Goal: Task Accomplishment & Management: Use online tool/utility

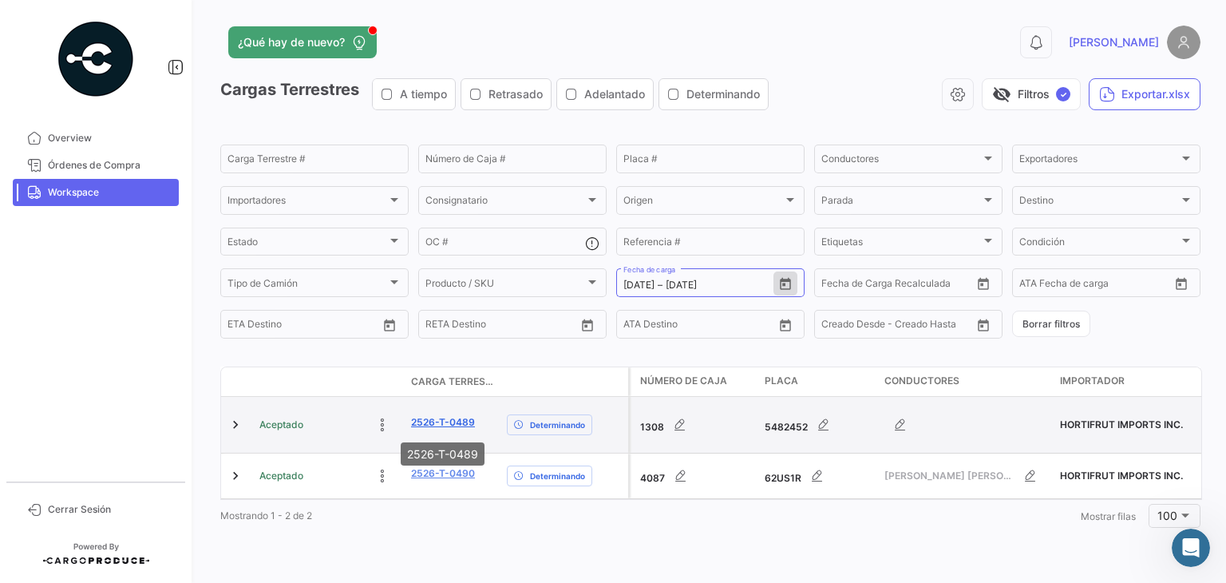
click at [415, 422] on link "2526-T-0489" at bounding box center [443, 422] width 64 height 14
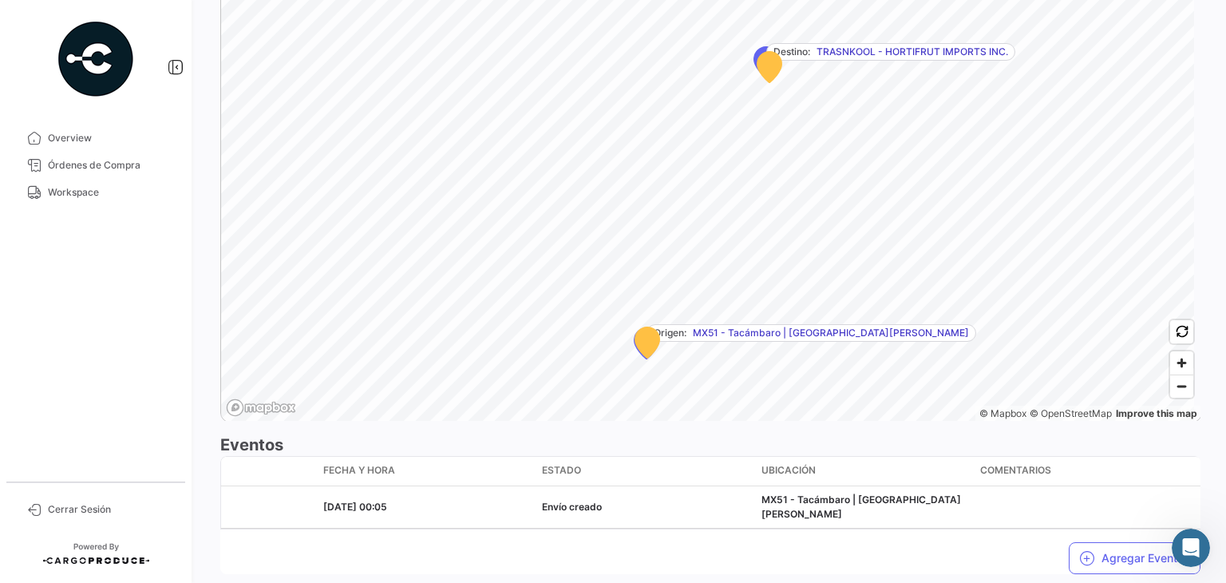
scroll to position [1047, 0]
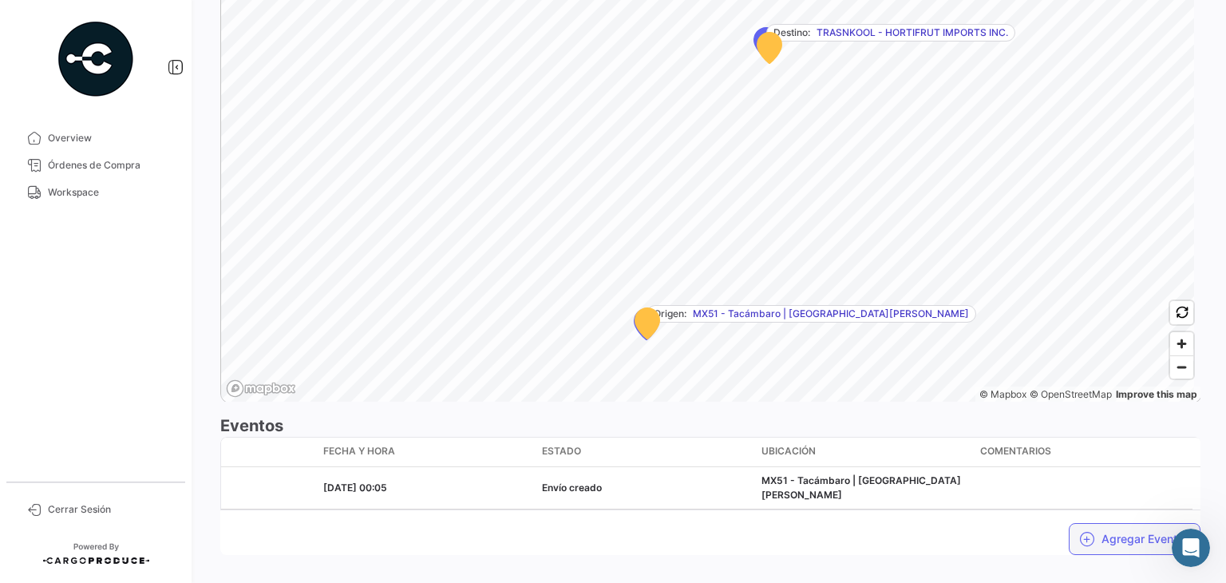
click at [1097, 523] on button "Agregar Eventos" at bounding box center [1135, 539] width 132 height 32
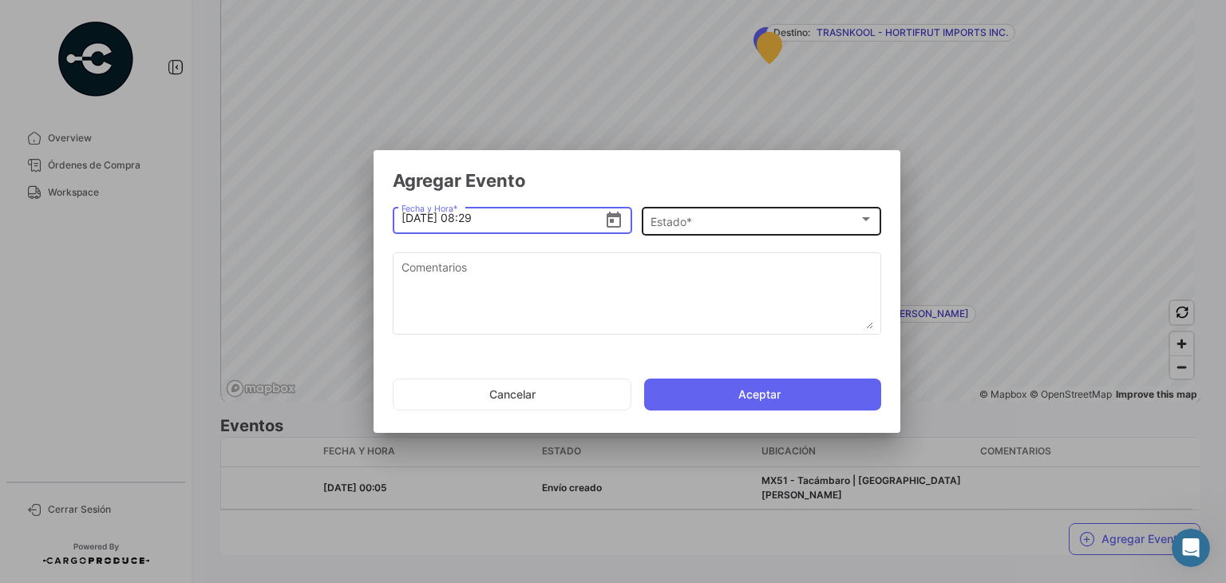
click at [763, 232] on div "Estado * Estado *" at bounding box center [761, 219] width 223 height 31
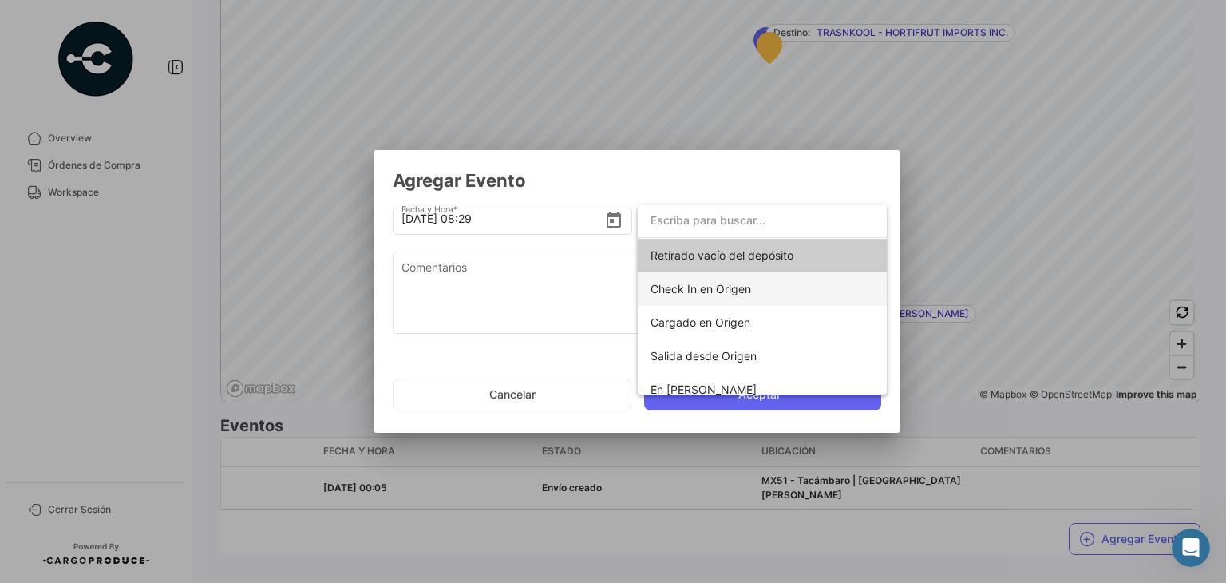
click at [726, 294] on span "Check In en Origen" at bounding box center [761, 289] width 223 height 34
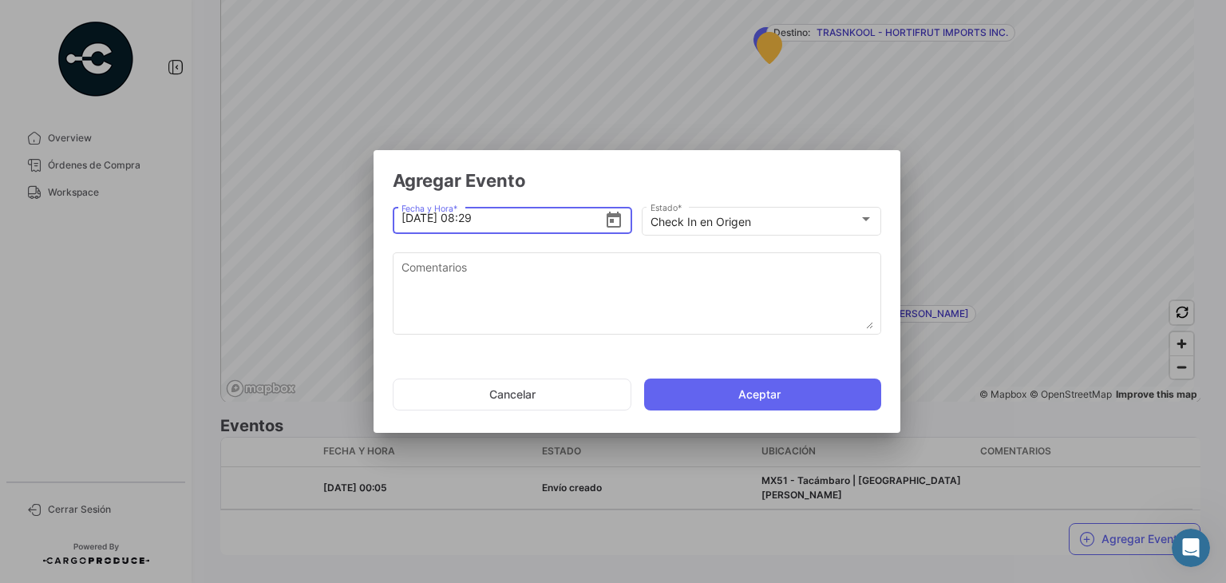
click at [496, 221] on input "[DATE] 08:29" at bounding box center [502, 218] width 203 height 56
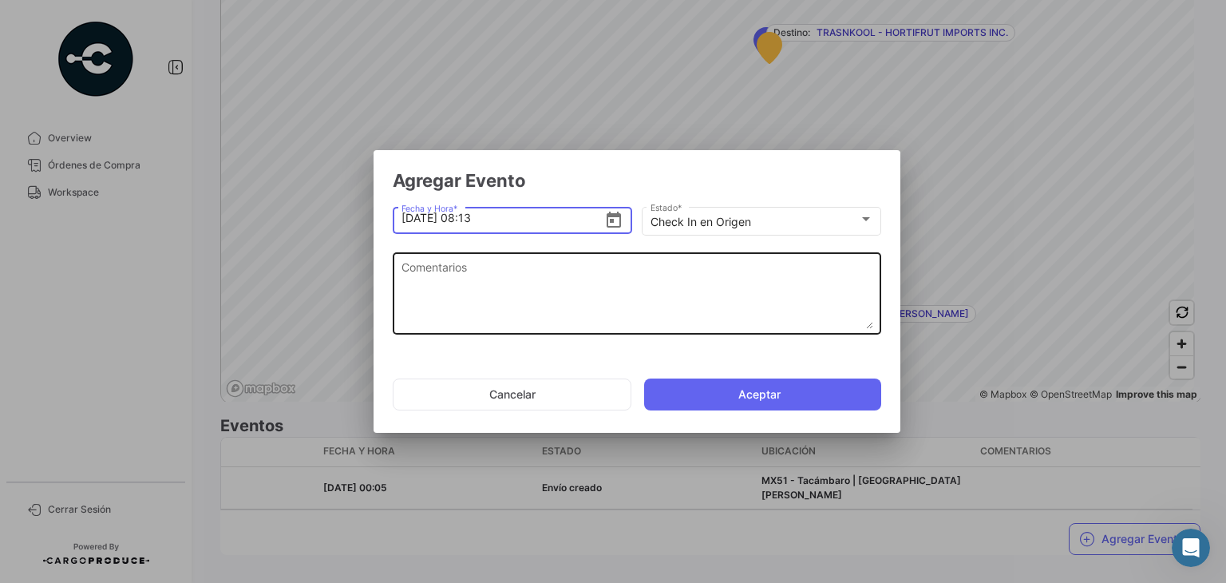
type input "[DATE] 08:13"
click at [515, 271] on textarea "Comentarios" at bounding box center [637, 294] width 472 height 70
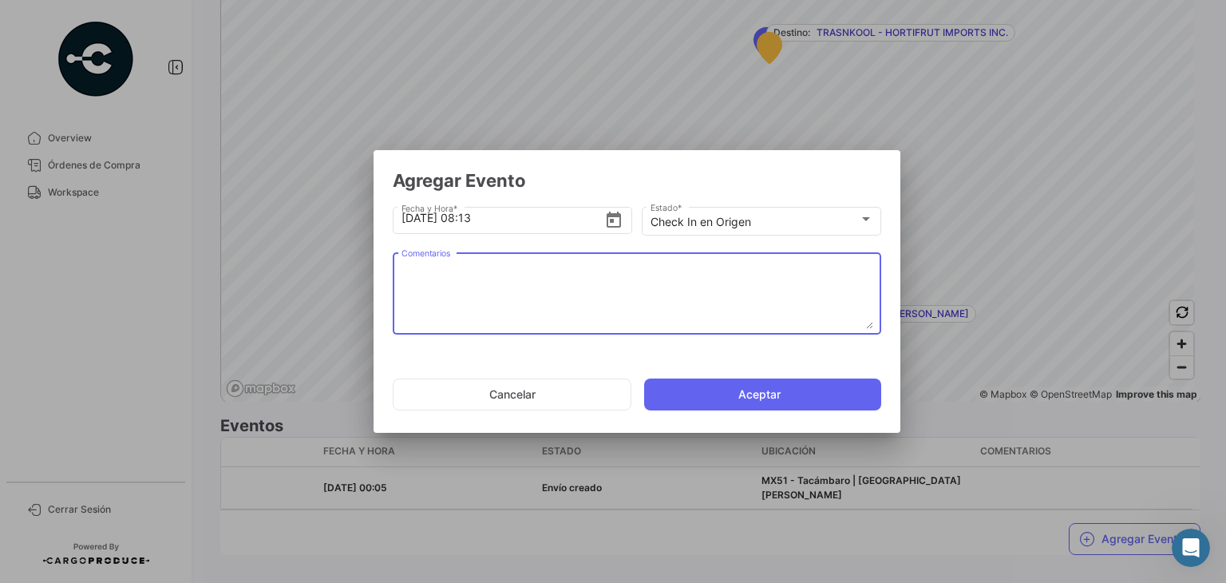
paste textarea "Hora en la que la unidad llega al cooler de carga"
type textarea "Hora en la que la unidad llega al cooler de carga"
click at [710, 416] on mat-dialog-actions "Cancelar Aceptar" at bounding box center [637, 394] width 488 height 54
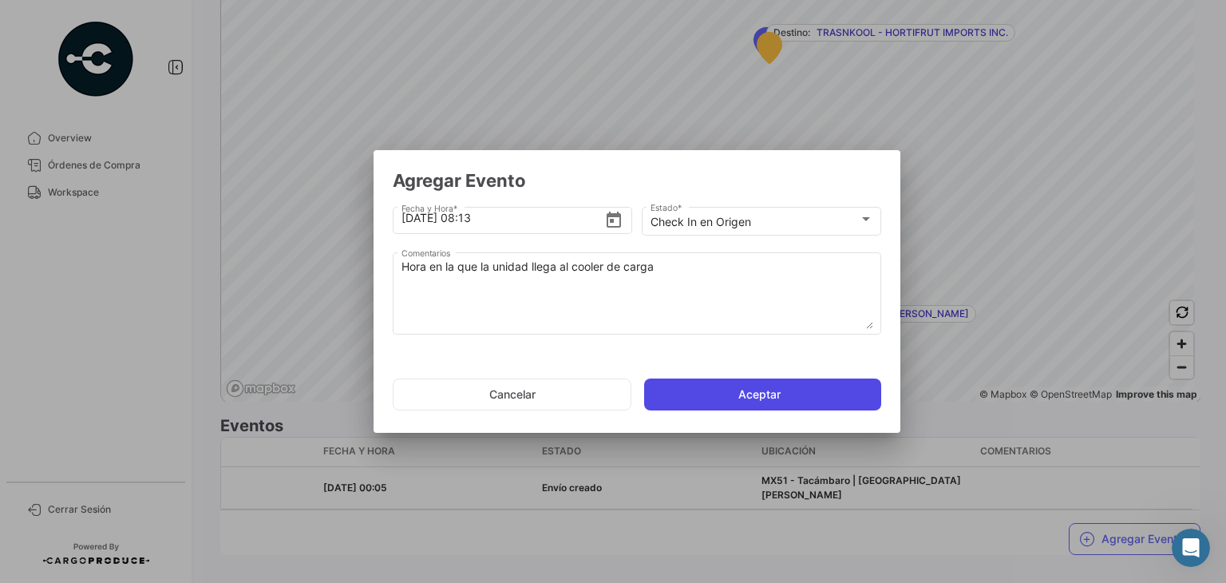
click at [721, 404] on button "Aceptar" at bounding box center [762, 394] width 237 height 32
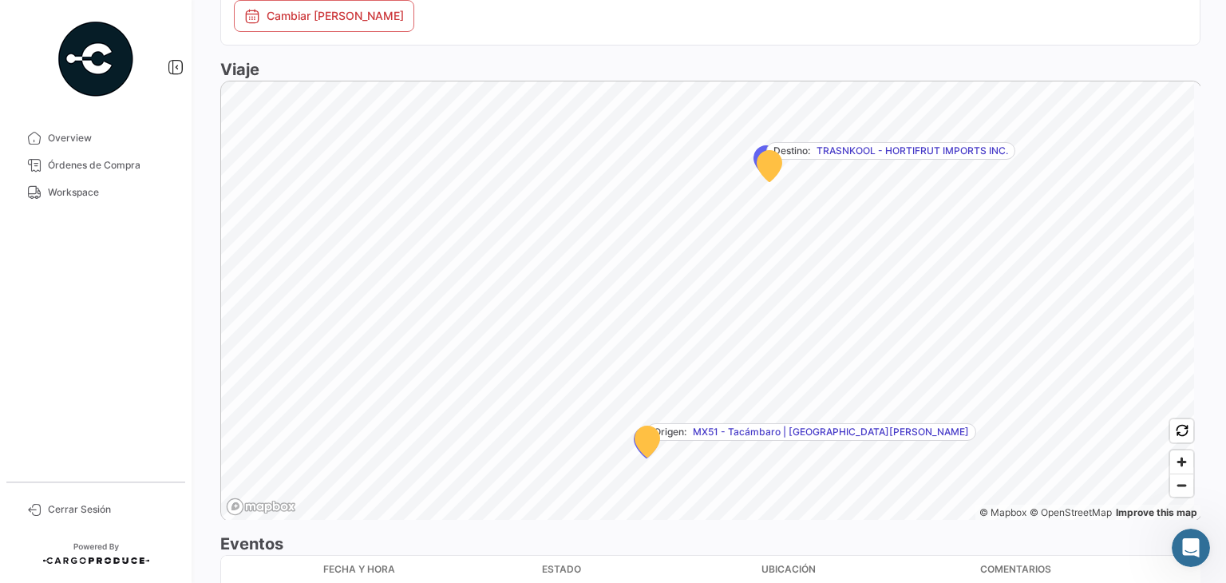
scroll to position [1087, 0]
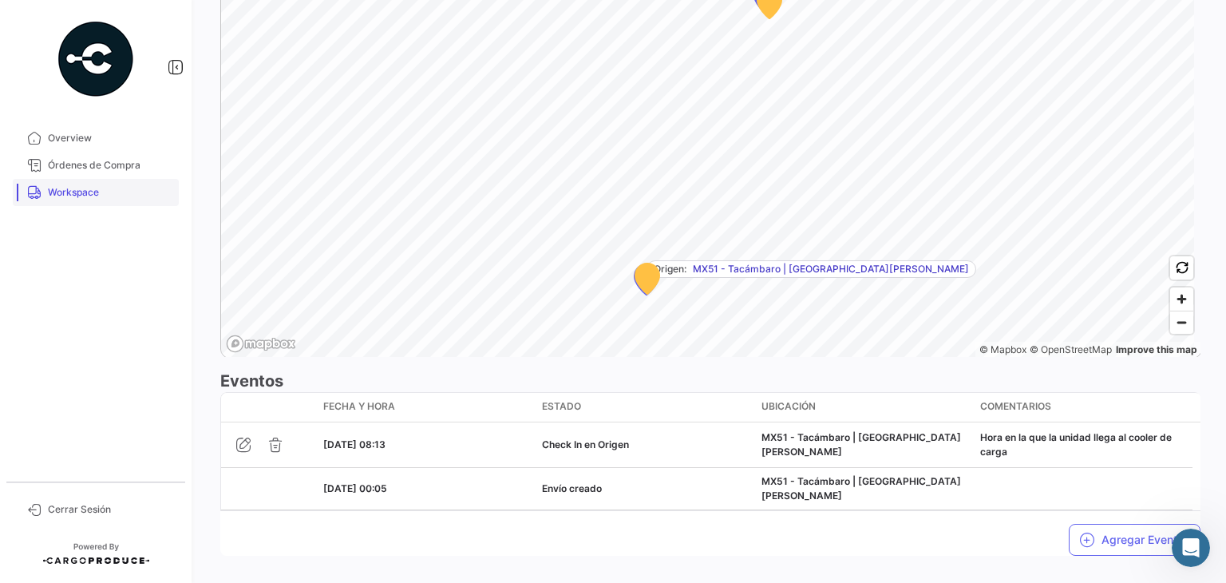
click at [89, 193] on span "Workspace" at bounding box center [110, 192] width 124 height 14
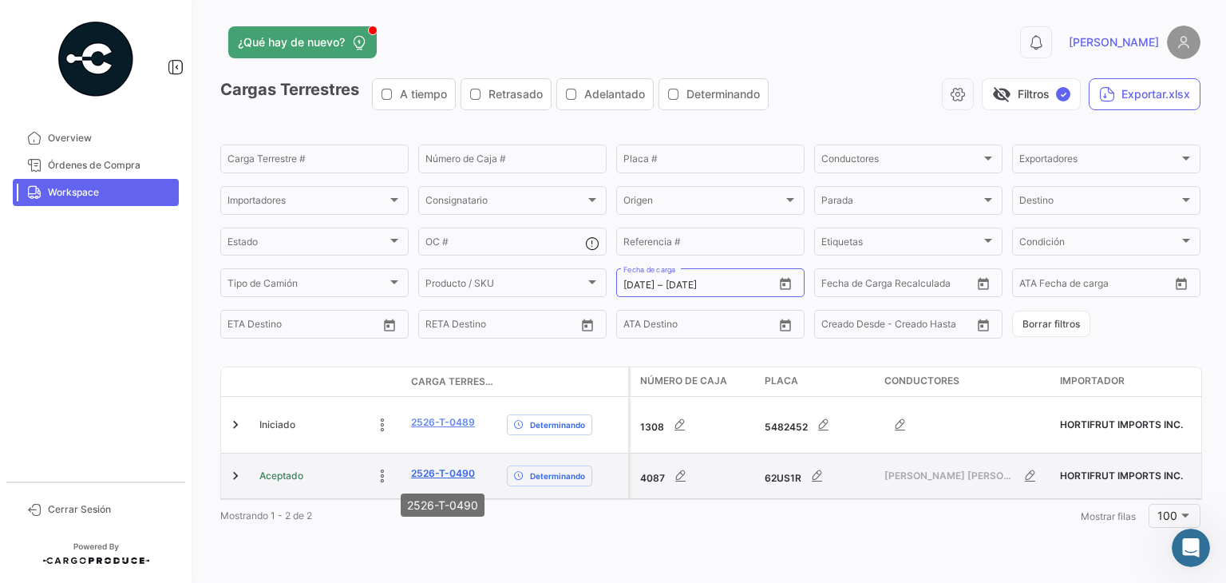
click at [433, 474] on link "2526-T-0490" at bounding box center [443, 473] width 64 height 14
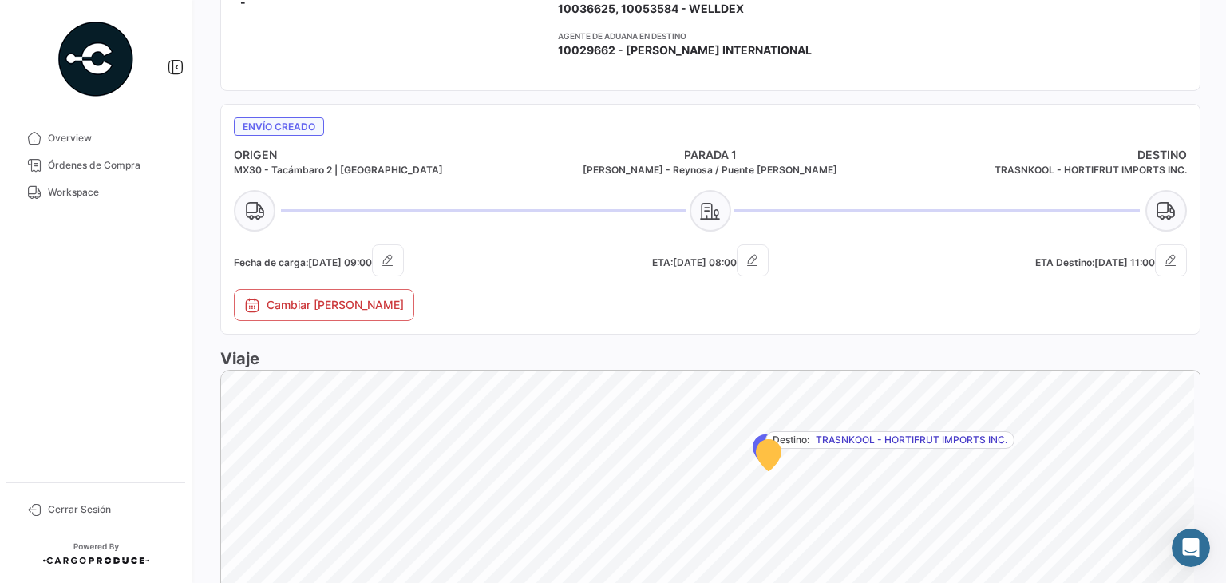
scroll to position [578, 0]
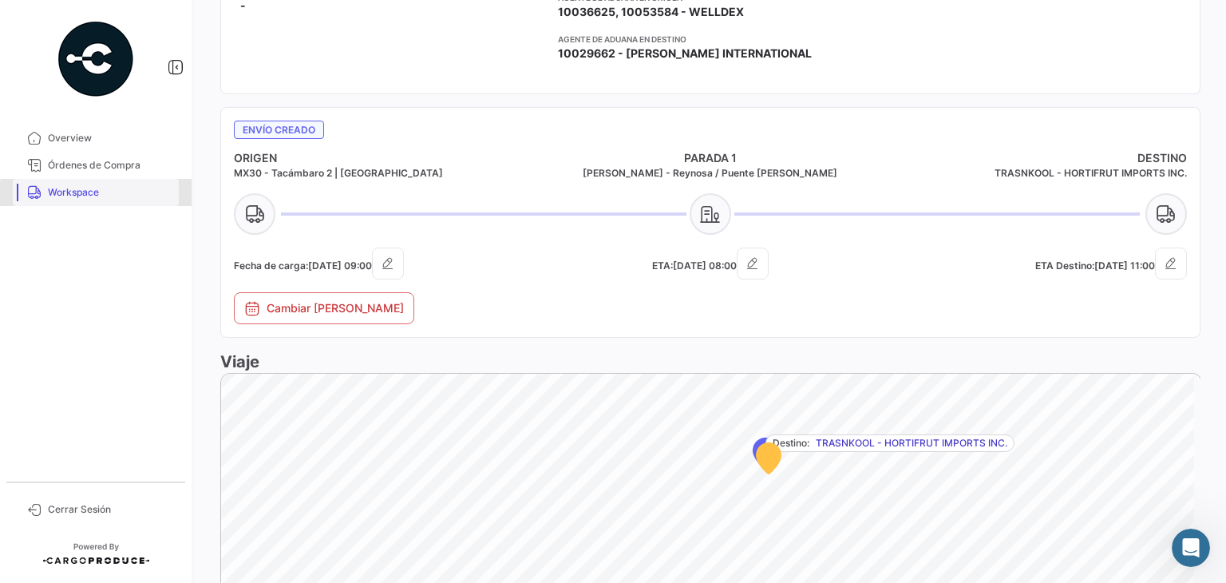
click at [97, 194] on span "Workspace" at bounding box center [110, 192] width 124 height 14
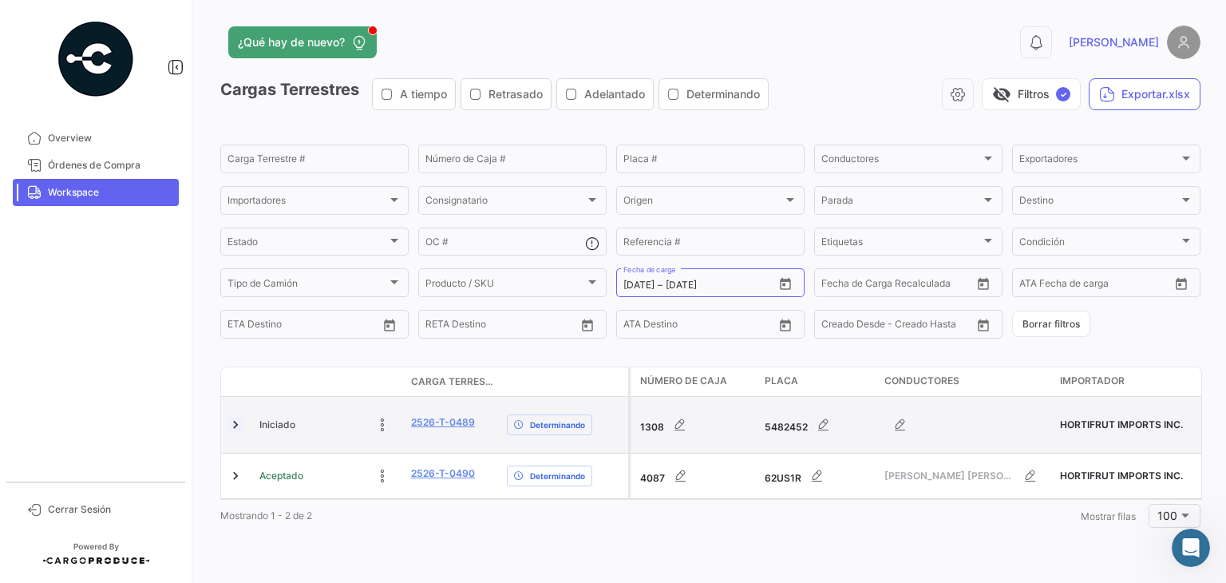
click at [232, 421] on link at bounding box center [235, 425] width 16 height 16
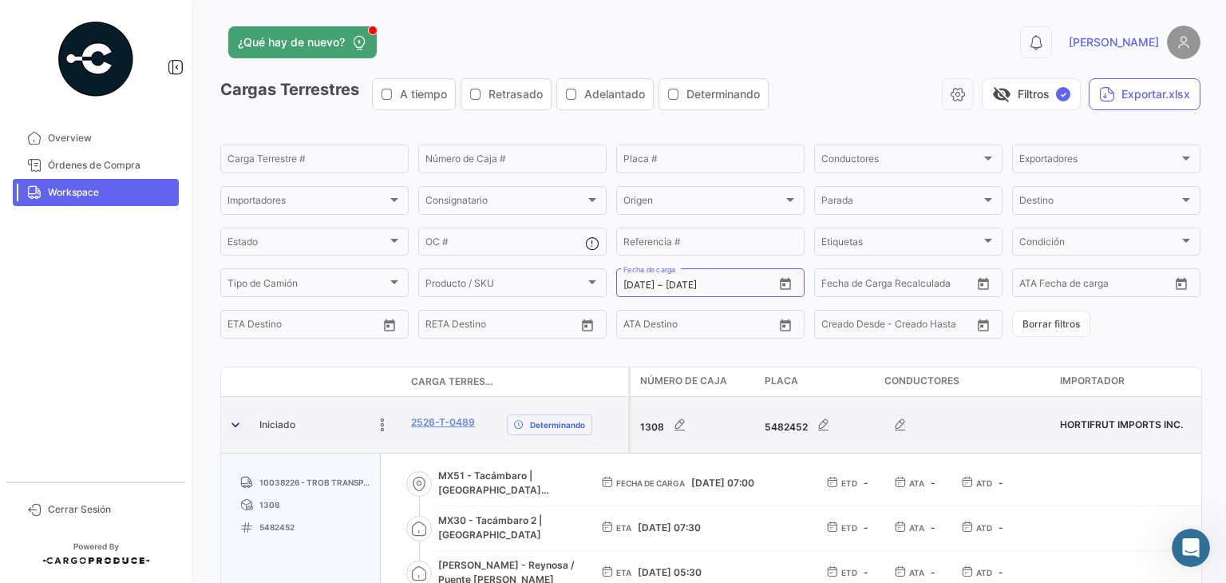
click at [232, 421] on link at bounding box center [235, 425] width 16 height 16
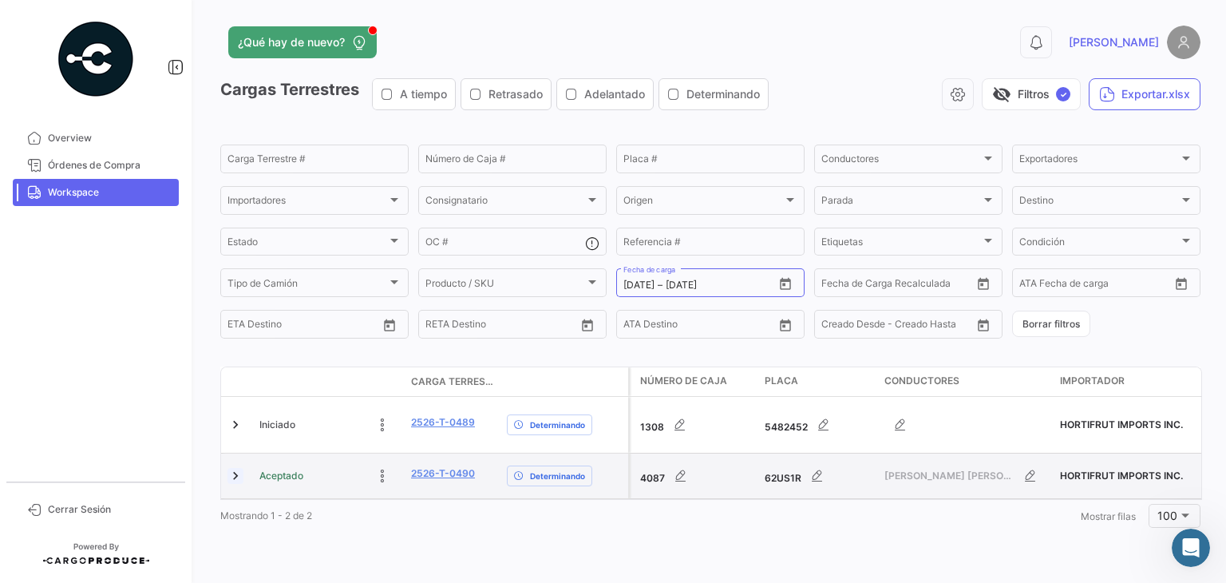
click at [235, 482] on link at bounding box center [235, 476] width 16 height 16
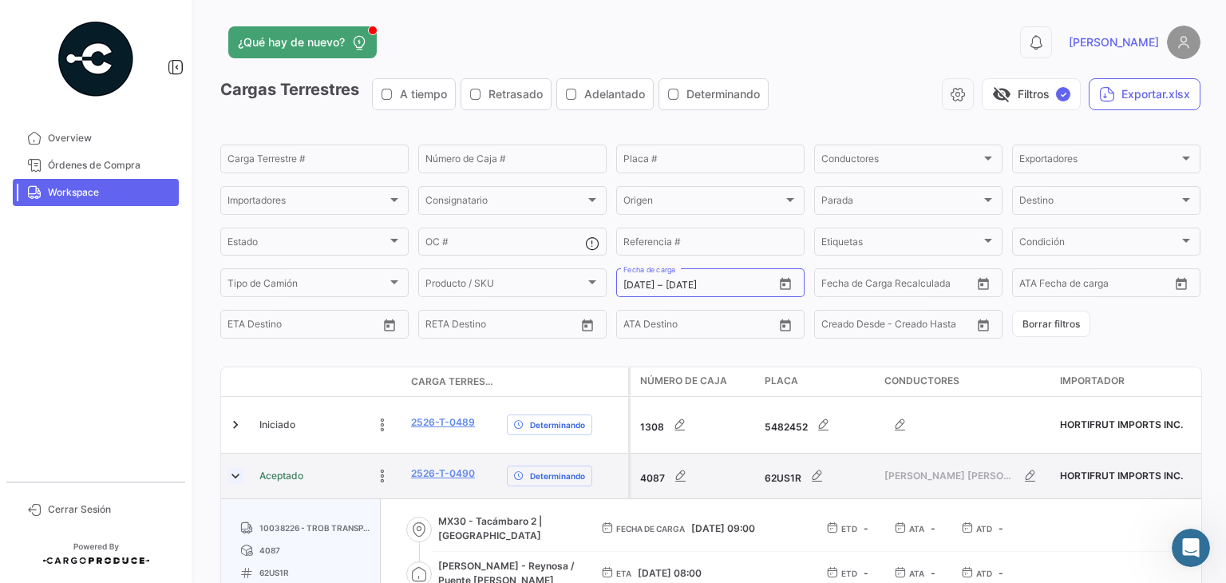
click at [237, 477] on link at bounding box center [235, 476] width 16 height 16
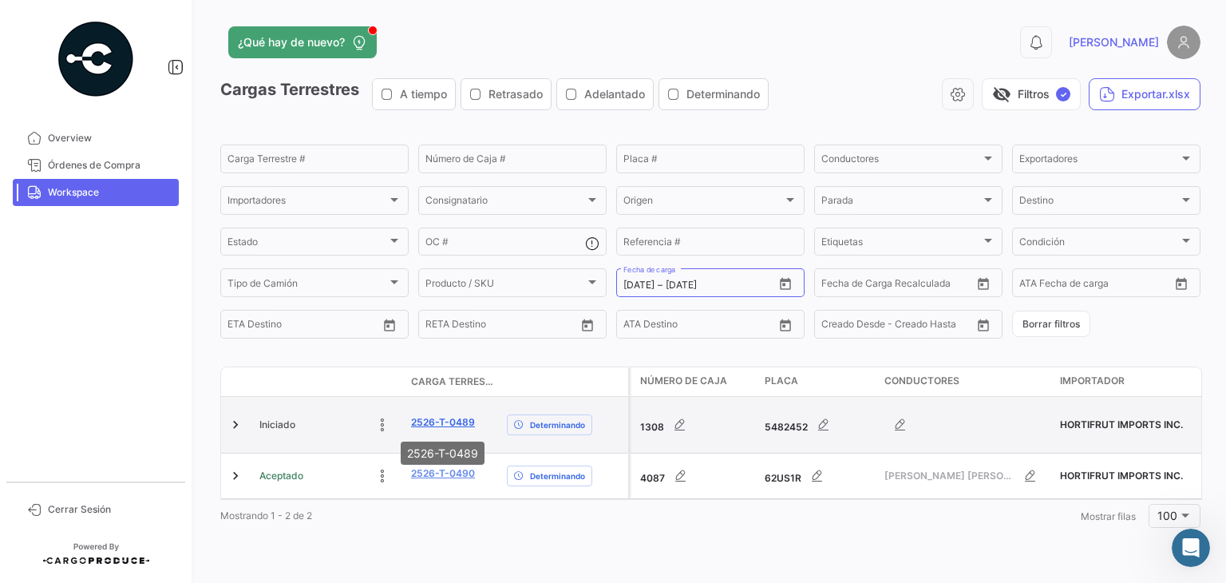
click at [444, 424] on link "2526-T-0489" at bounding box center [443, 422] width 64 height 14
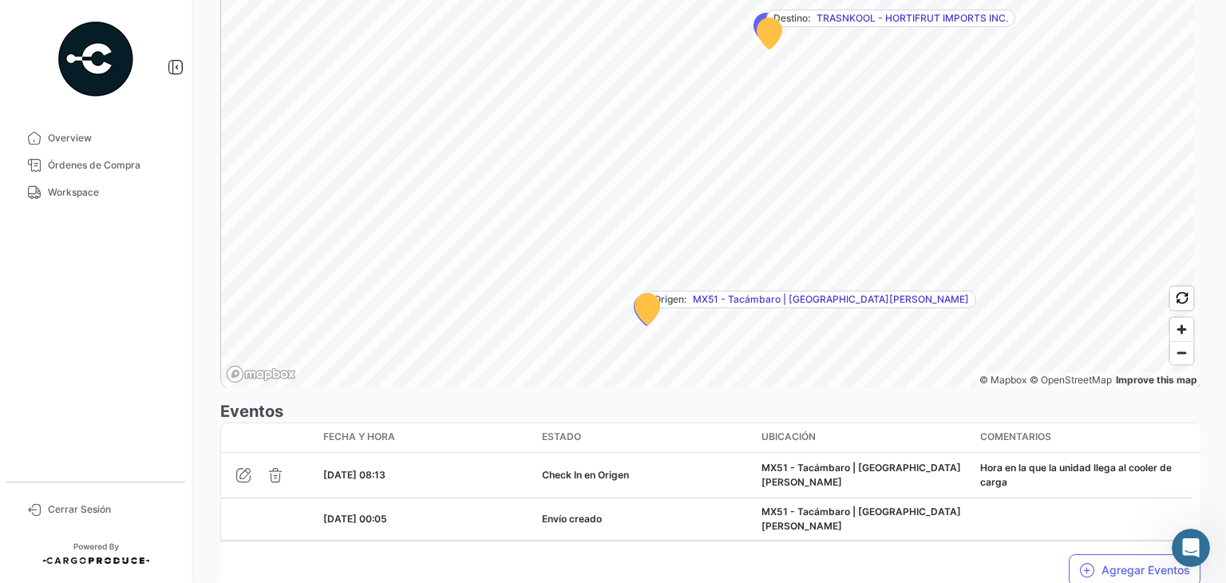
scroll to position [1087, 0]
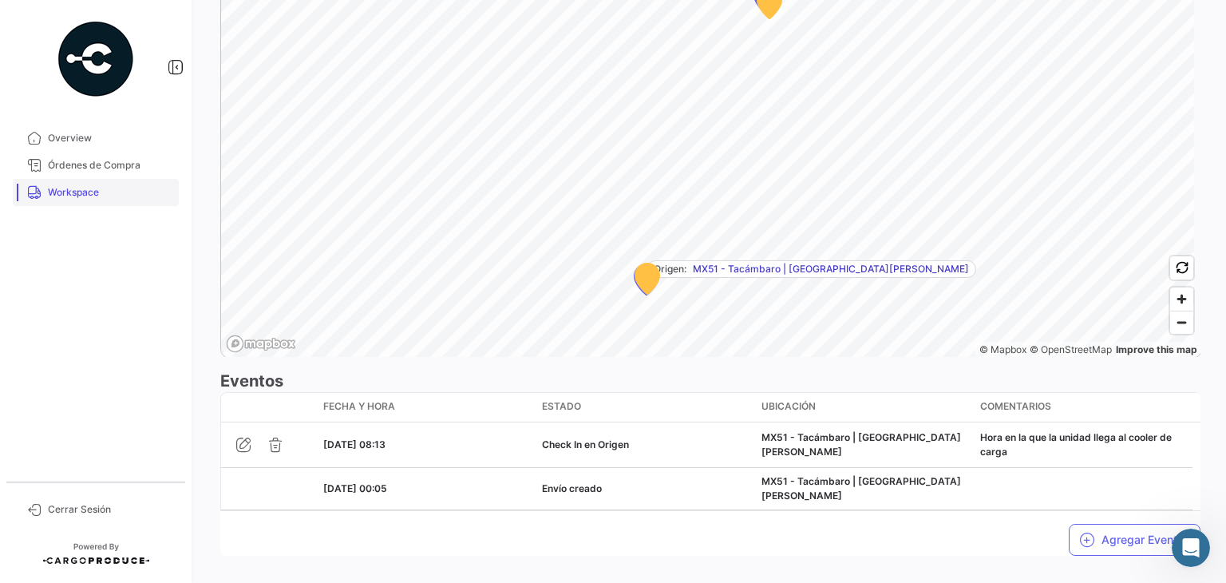
click at [108, 199] on span "Workspace" at bounding box center [110, 192] width 124 height 14
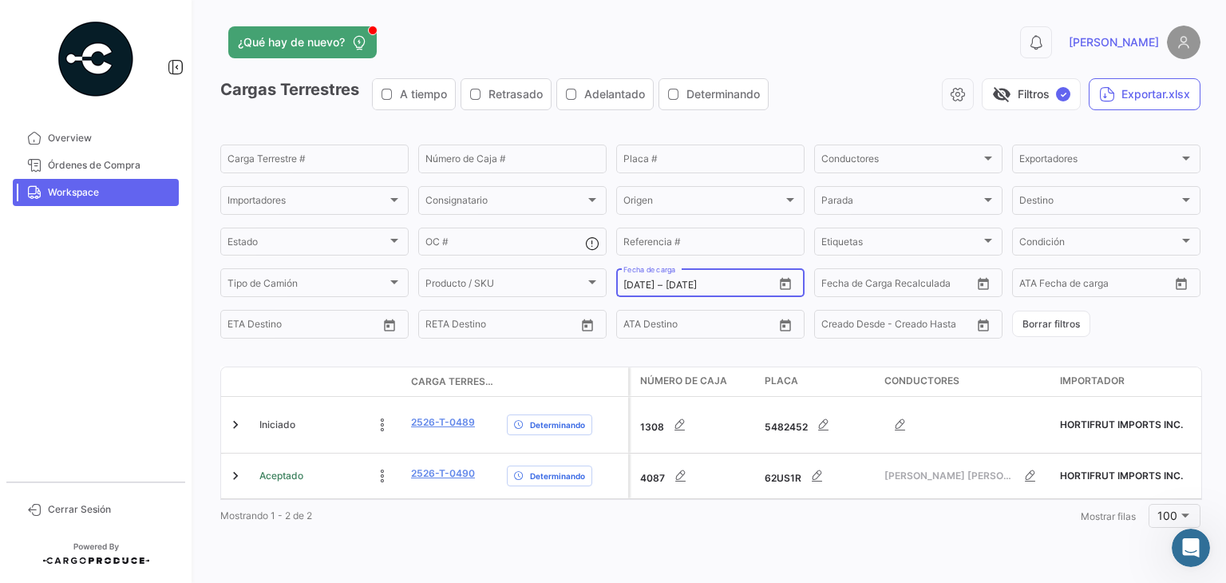
click at [783, 290] on icon "Open calendar" at bounding box center [785, 284] width 11 height 12
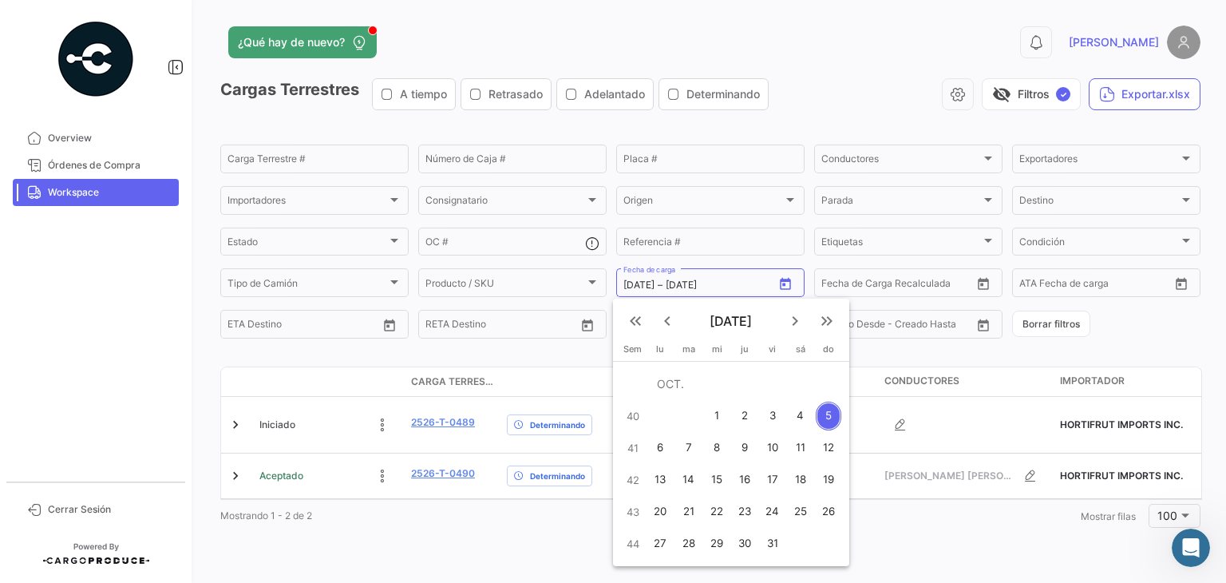
click at [796, 414] on div "4" at bounding box center [801, 415] width 26 height 29
type input "[DATE]"
click at [796, 414] on div "4" at bounding box center [801, 415] width 26 height 29
type input "[DATE]"
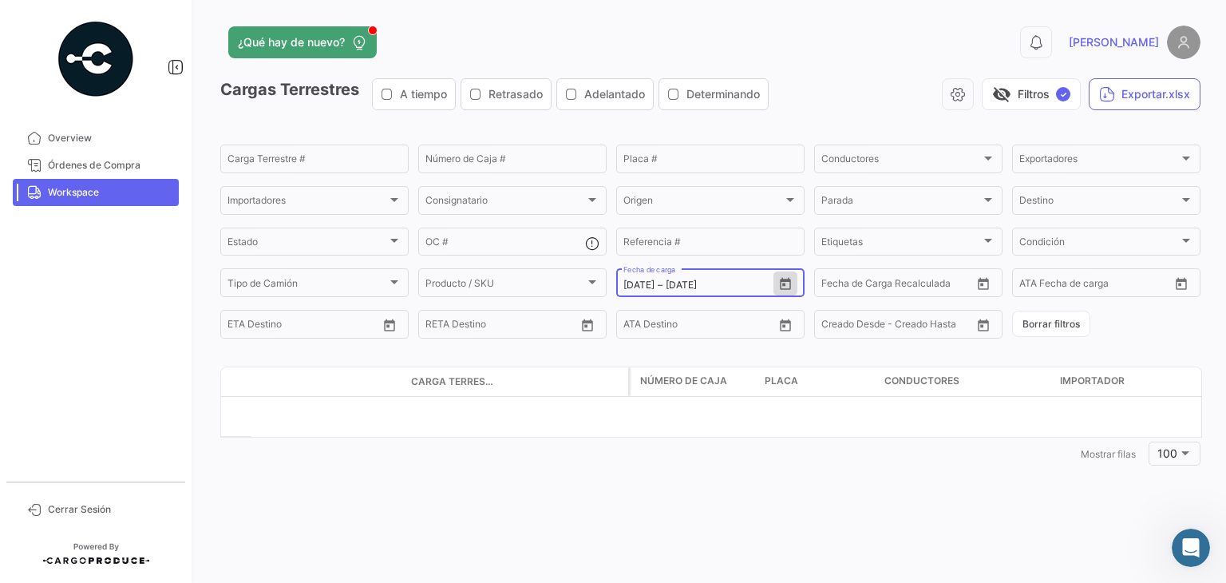
click at [788, 280] on icon "Open calendar" at bounding box center [785, 284] width 14 height 14
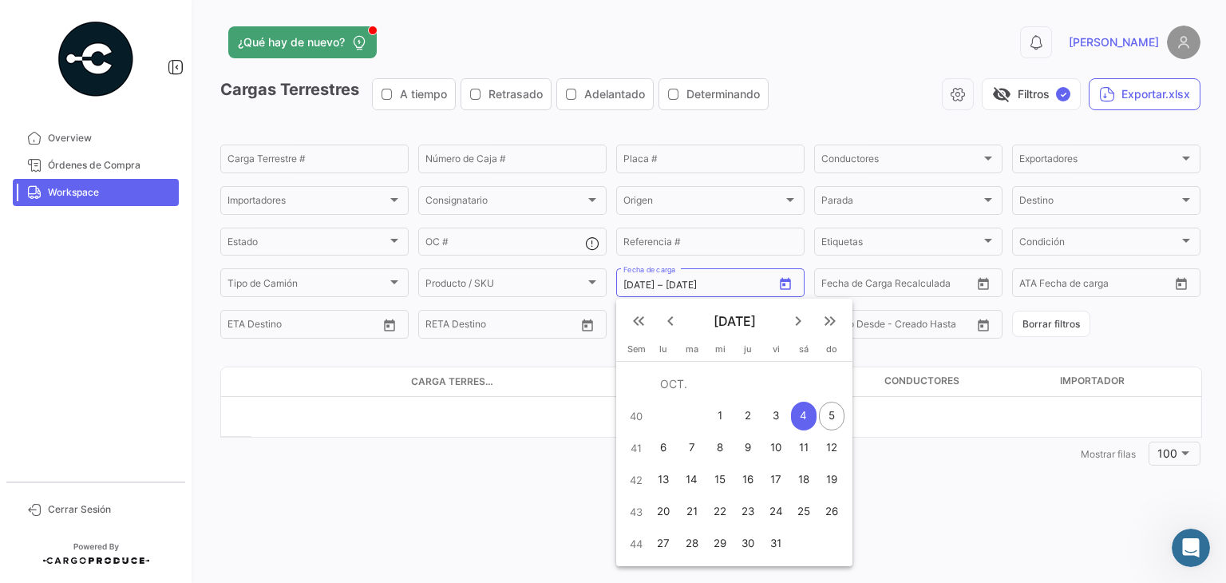
click at [773, 410] on div "3" at bounding box center [776, 415] width 25 height 29
type input "[DATE]"
click at [773, 410] on div "3" at bounding box center [776, 415] width 25 height 29
type input "[DATE]"
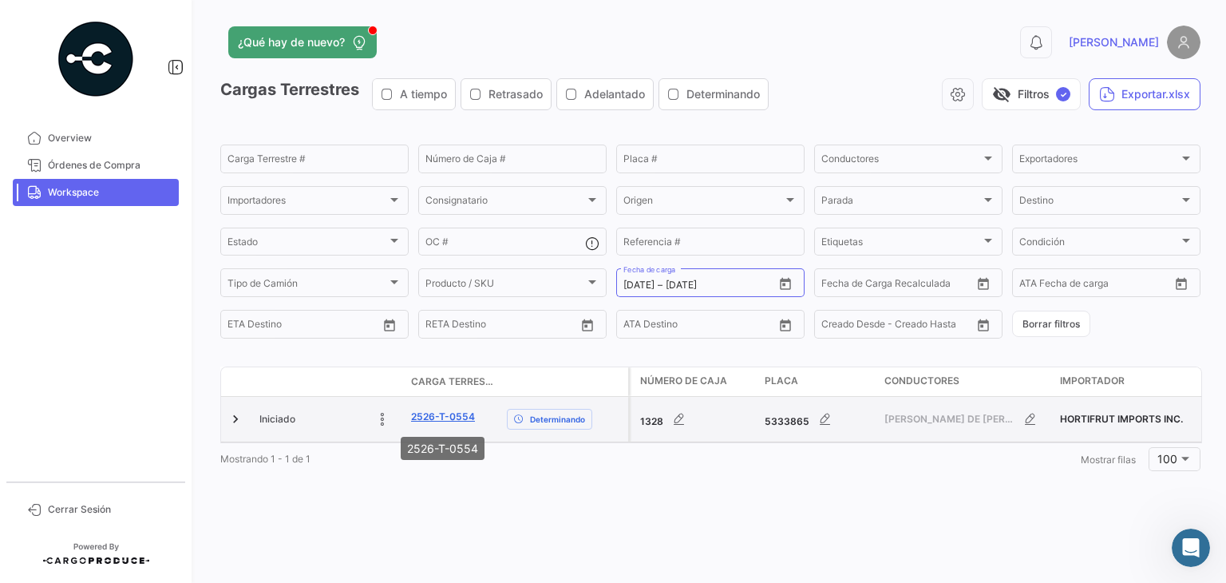
click at [439, 418] on link "2526-T-0554" at bounding box center [443, 416] width 64 height 14
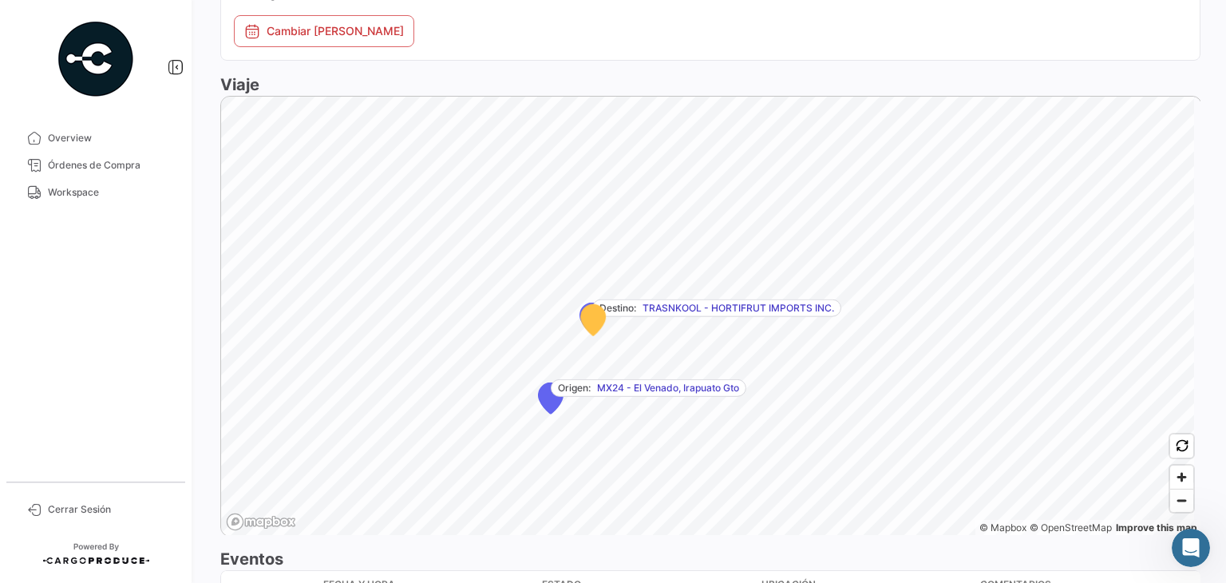
scroll to position [1217, 0]
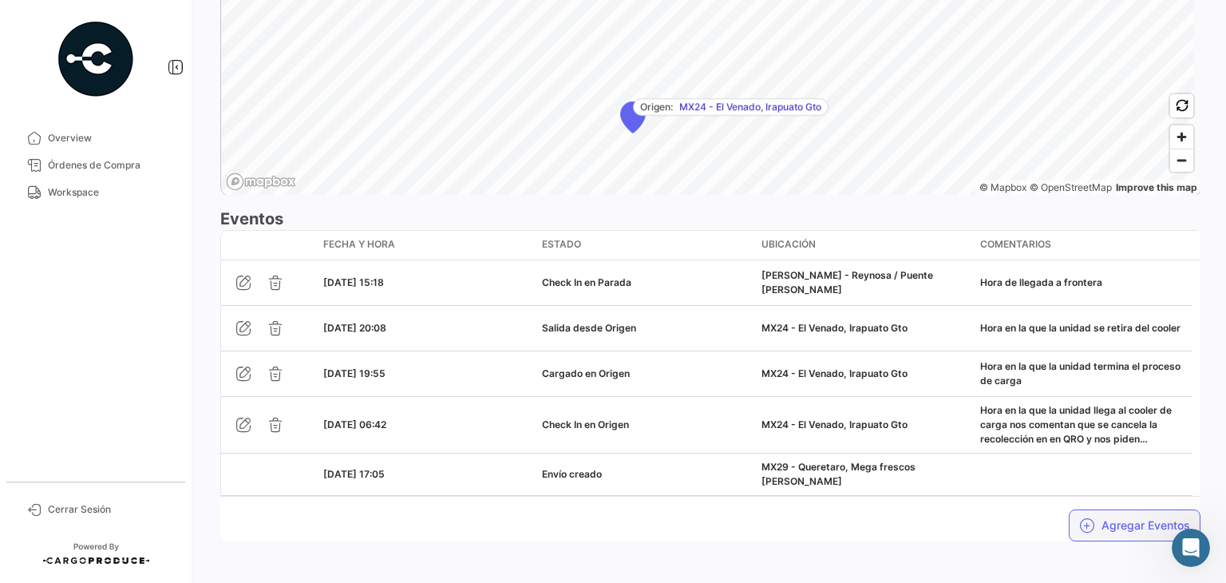
click at [1105, 526] on button "Agregar Eventos" at bounding box center [1135, 525] width 132 height 32
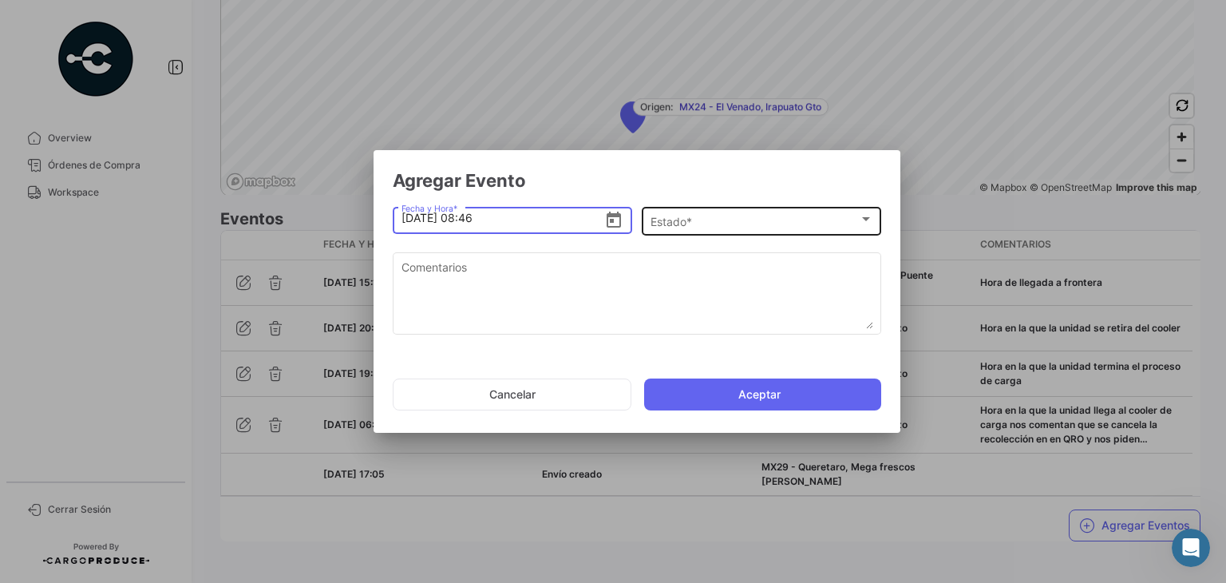
click at [713, 221] on div "Estado *" at bounding box center [754, 222] width 208 height 14
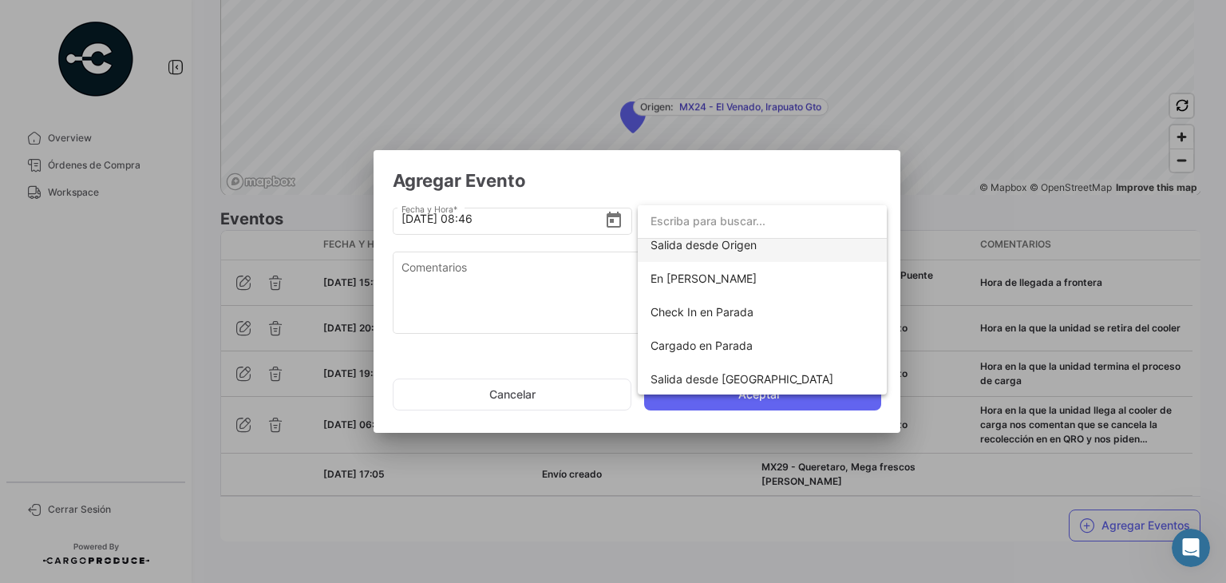
scroll to position [182, 0]
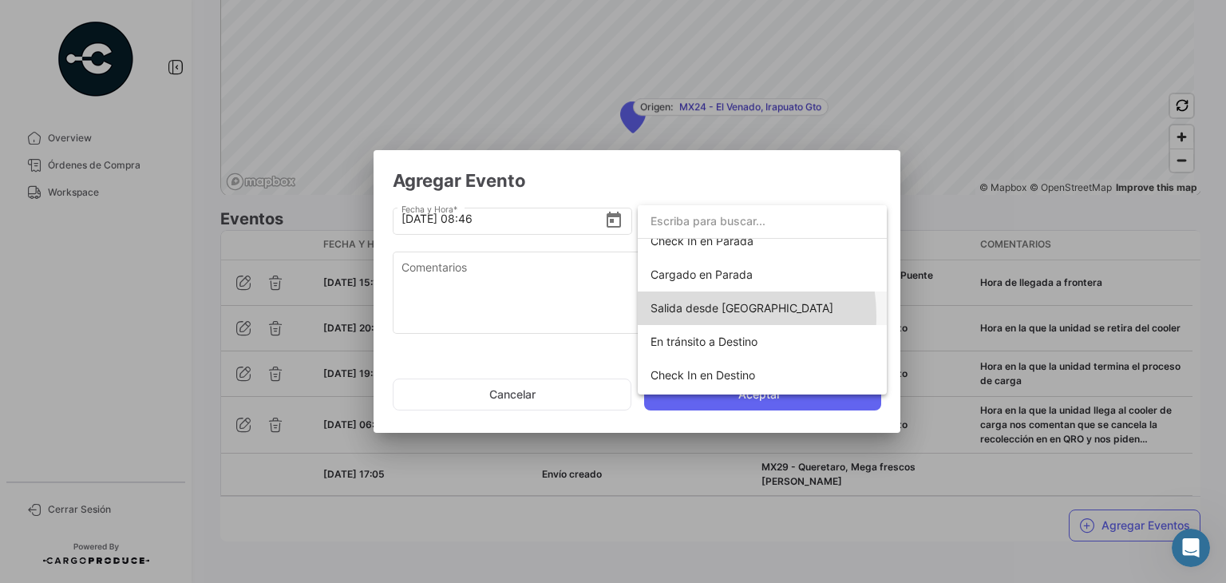
click at [701, 315] on span "Salida desde [GEOGRAPHIC_DATA]" at bounding box center [761, 308] width 223 height 34
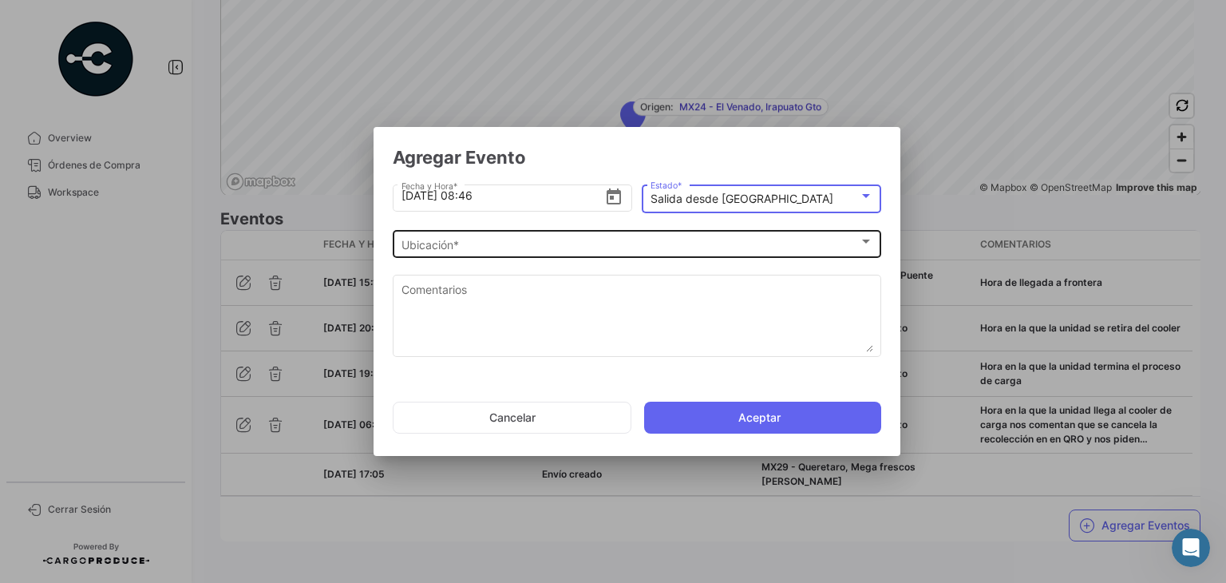
click at [492, 251] on div "Ubicación * Ubicación *" at bounding box center [637, 242] width 472 height 31
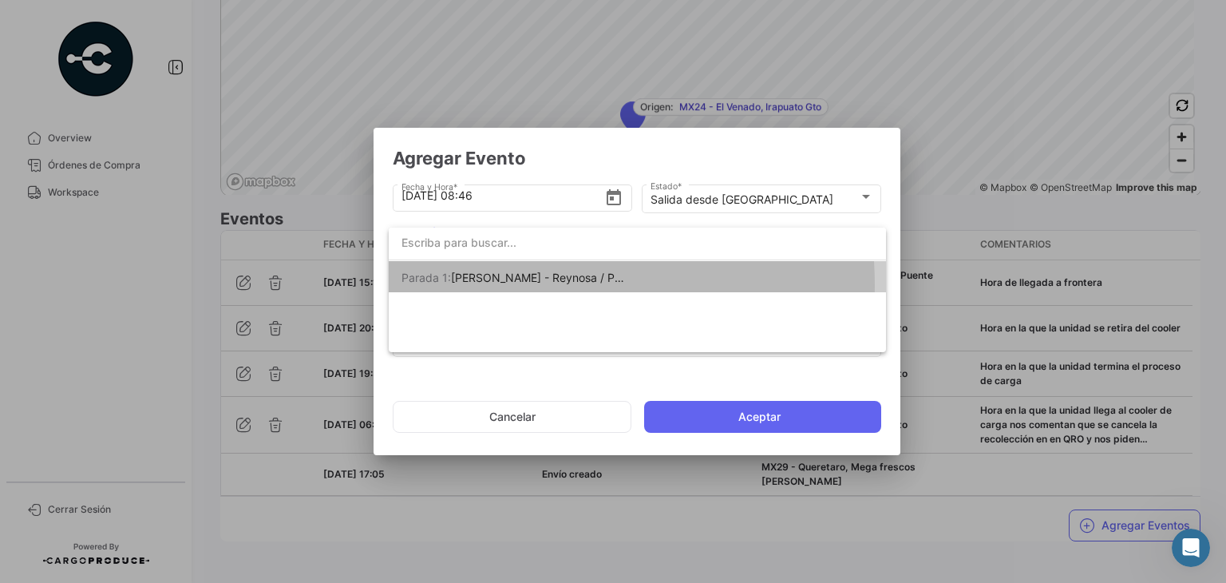
click at [509, 285] on span "Parada 1: [PERSON_NAME] - Reynosa / Puente [PERSON_NAME]" at bounding box center [512, 278] width 223 height 34
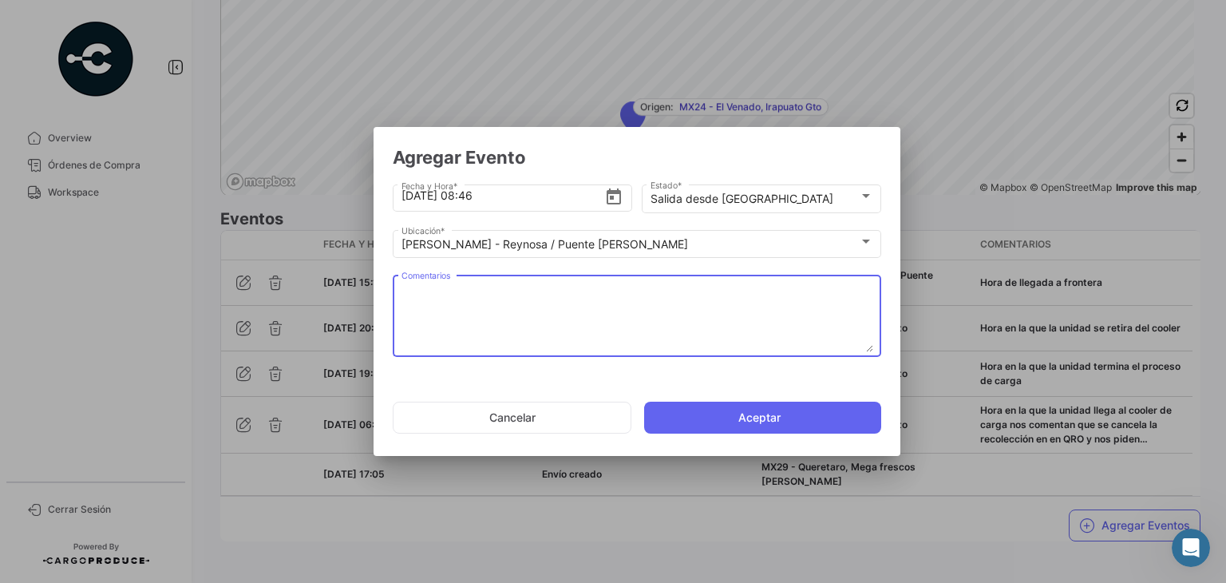
click at [485, 304] on textarea "Comentarios" at bounding box center [637, 317] width 472 height 70
paste textarea "Hora de salida a cruce"
type textarea "Hora de salida a cruce"
click at [469, 190] on input "[DATE] 08:46" at bounding box center [502, 196] width 203 height 56
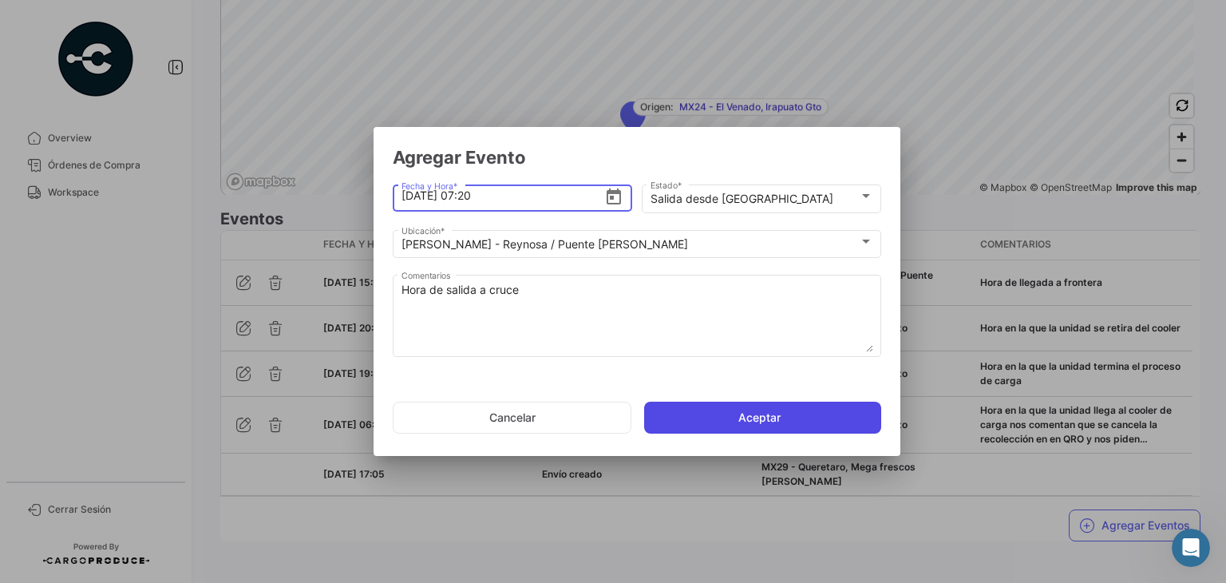
type input "[DATE] 07:20"
click at [694, 413] on button "Aceptar" at bounding box center [762, 417] width 237 height 32
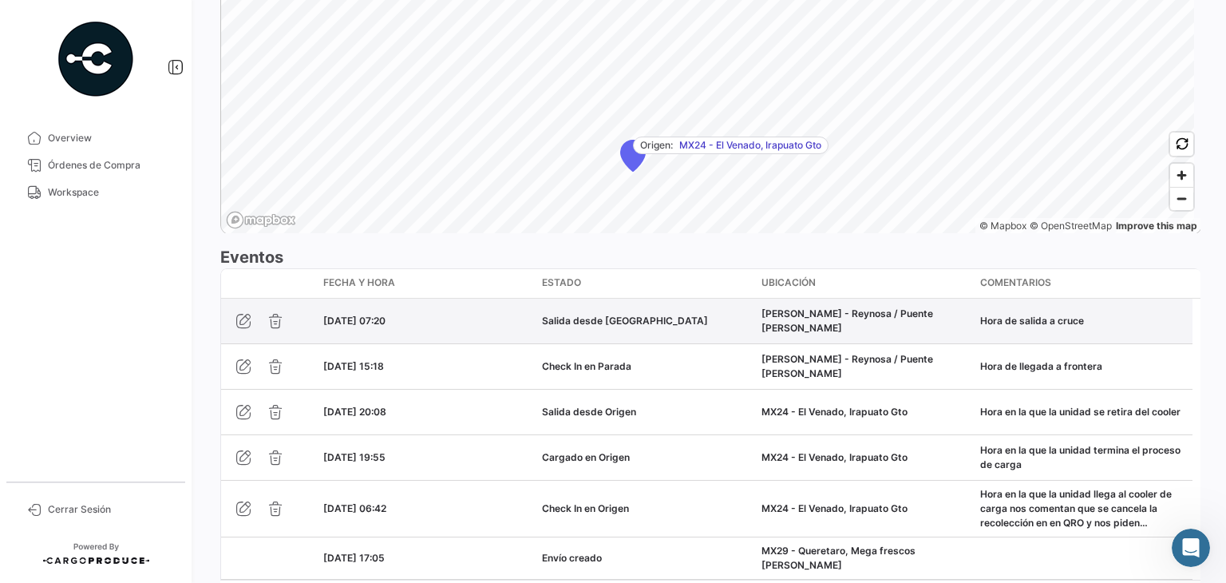
scroll to position [1179, 0]
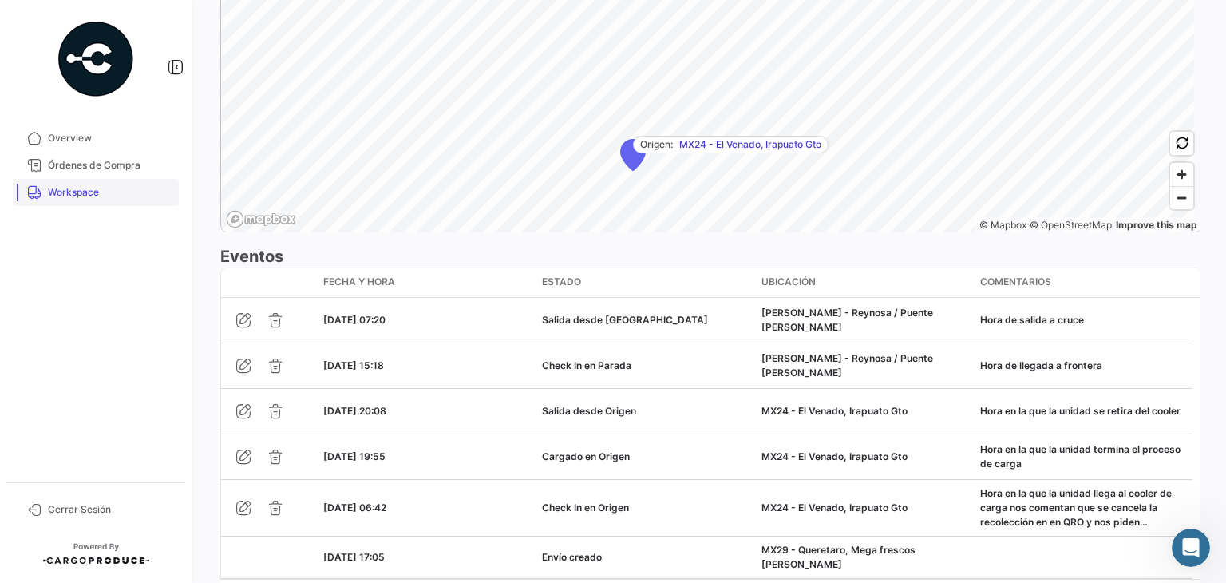
click at [124, 186] on span "Workspace" at bounding box center [110, 192] width 124 height 14
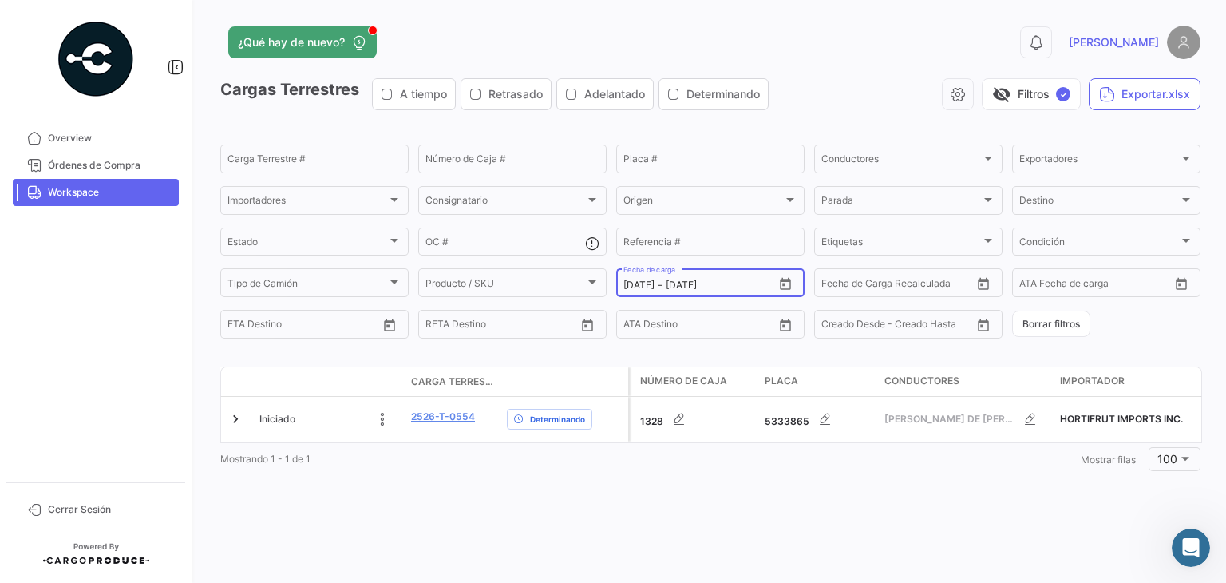
click at [786, 281] on icon "Open calendar" at bounding box center [785, 284] width 11 height 12
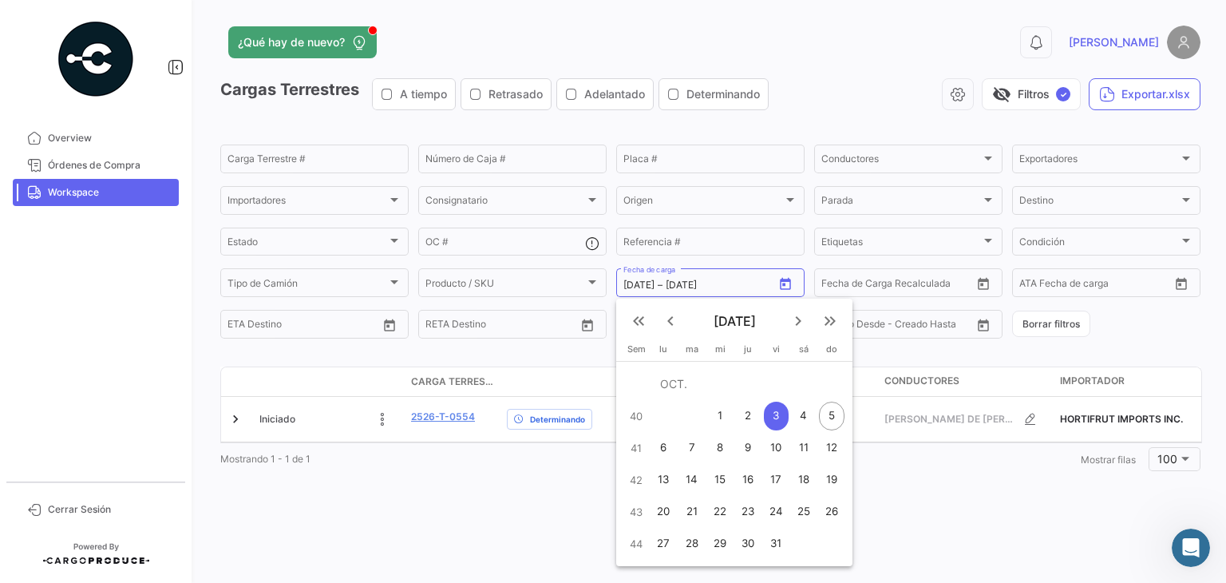
click at [839, 416] on div "5" at bounding box center [832, 415] width 26 height 29
type input "[DATE]"
click at [839, 416] on div "5" at bounding box center [832, 415] width 26 height 29
type input "[DATE]"
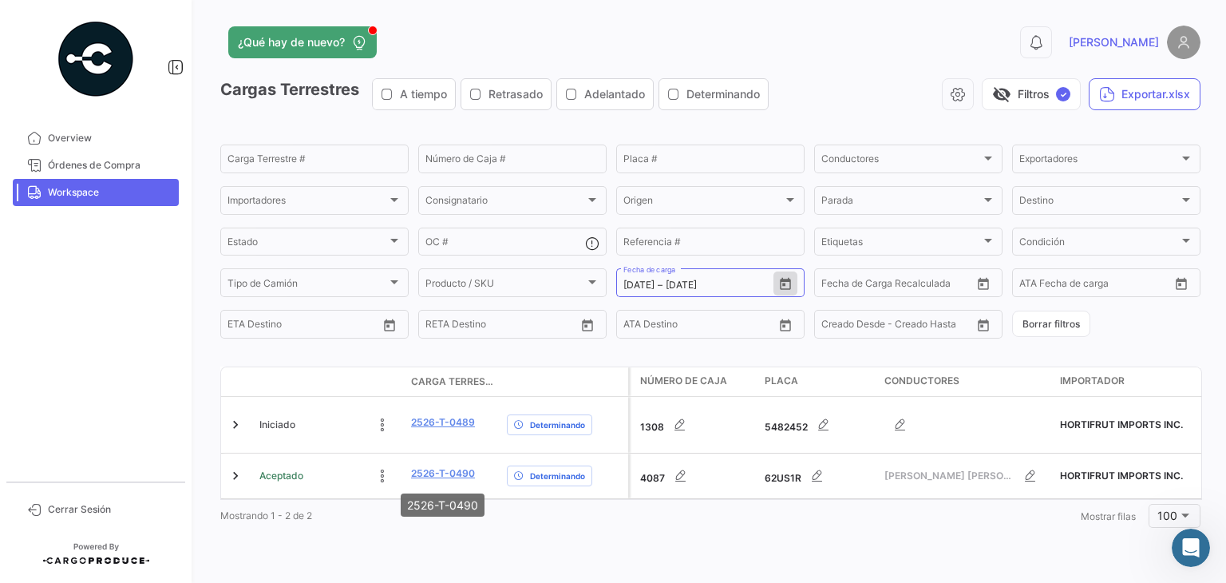
click at [447, 482] on mat-tooltip-component "2526-T-0490" at bounding box center [442, 504] width 106 height 45
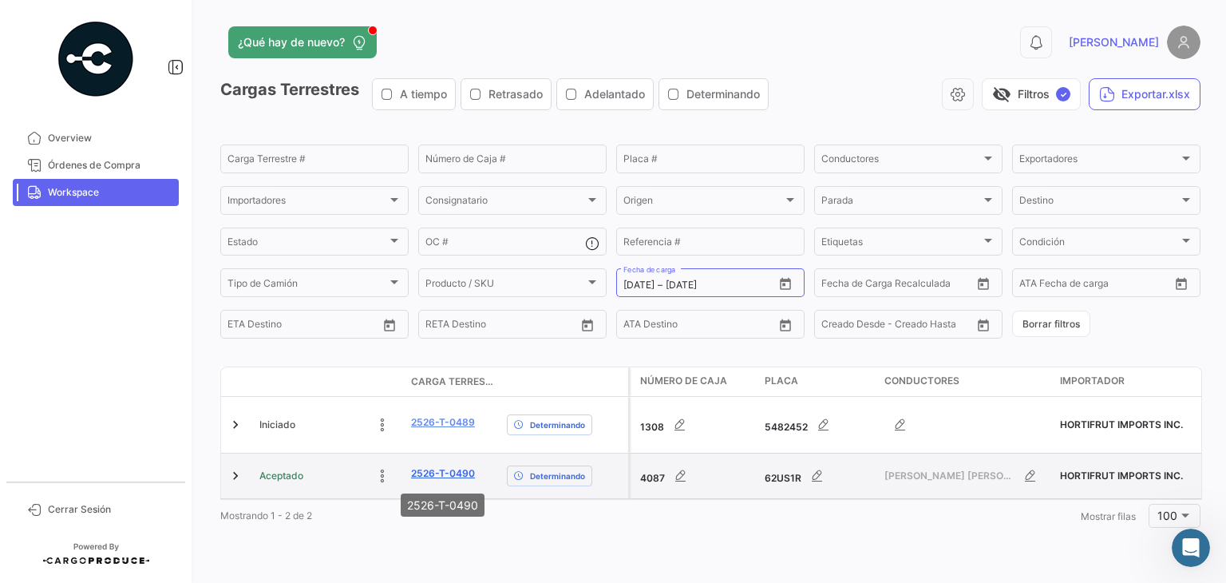
click at [448, 470] on link "2526-T-0490" at bounding box center [443, 473] width 64 height 14
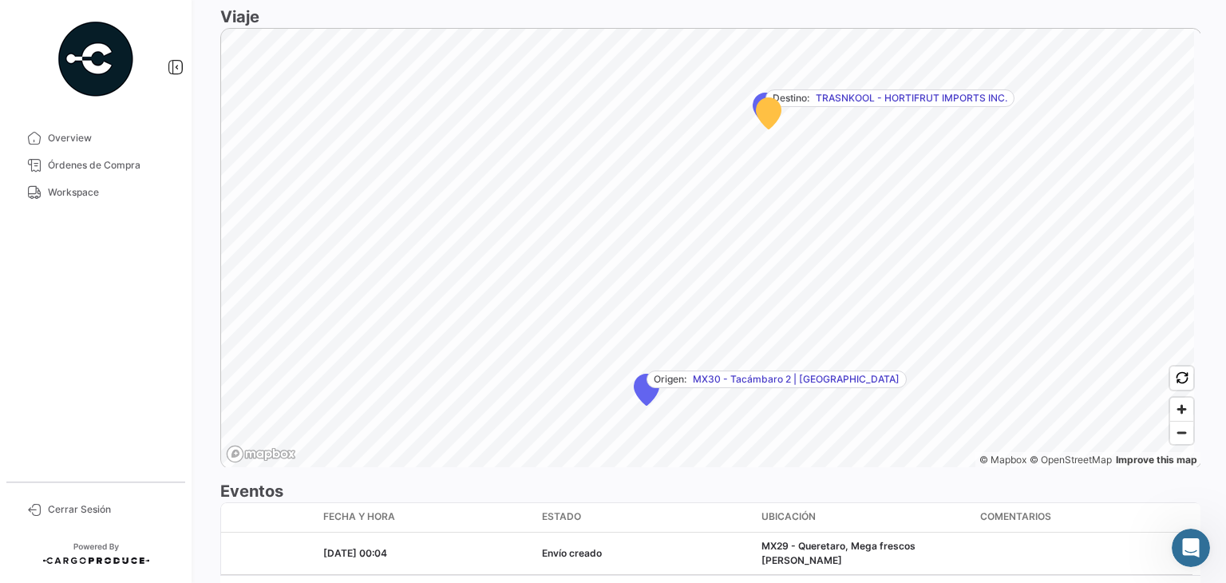
scroll to position [1002, 0]
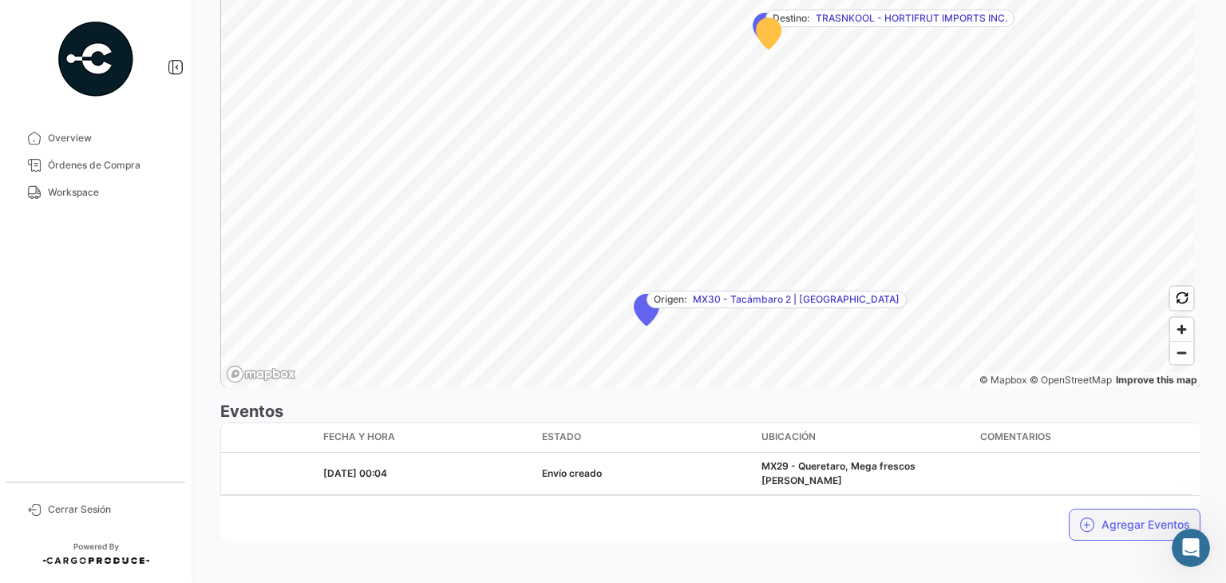
click at [1080, 516] on icon "button" at bounding box center [1087, 524] width 16 height 16
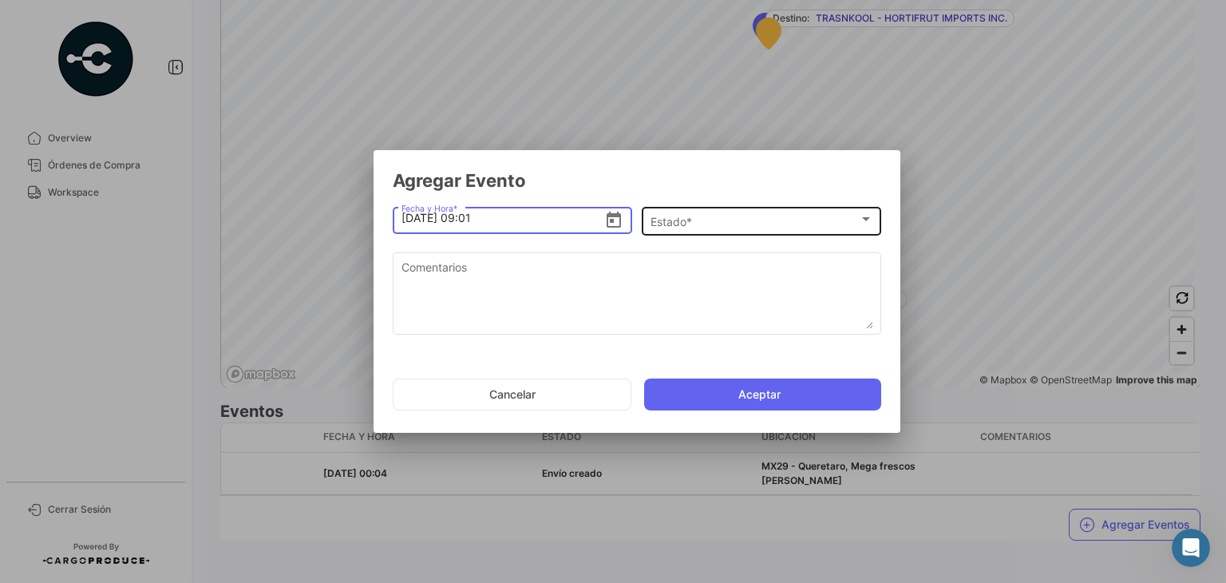
click at [700, 218] on div "Estado *" at bounding box center [754, 222] width 208 height 14
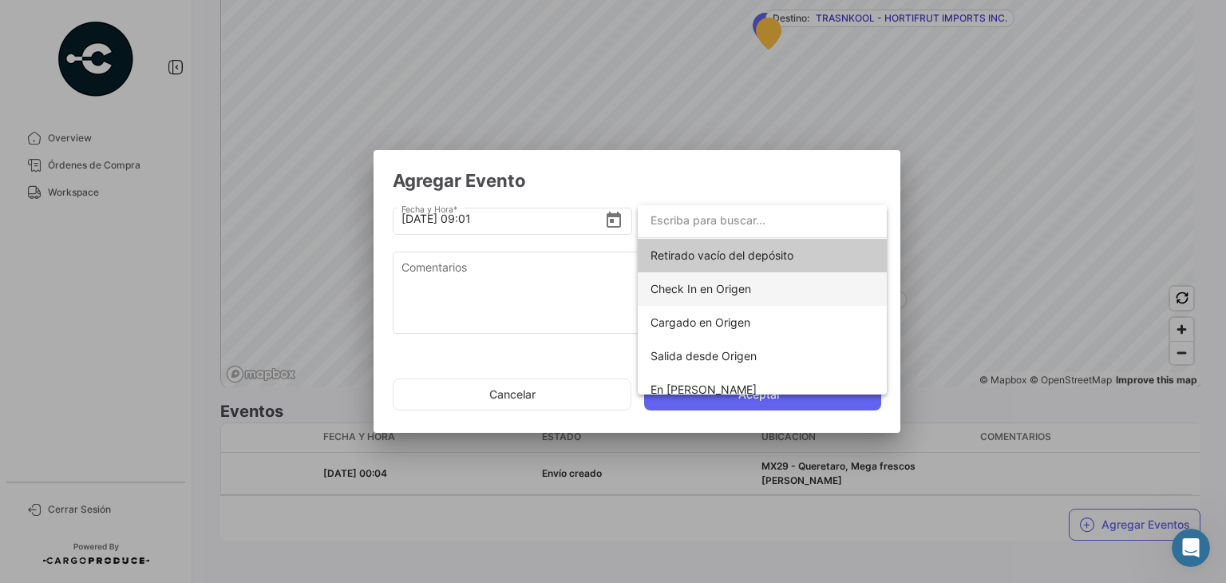
click at [689, 282] on span "Check In en Origen" at bounding box center [700, 289] width 101 height 14
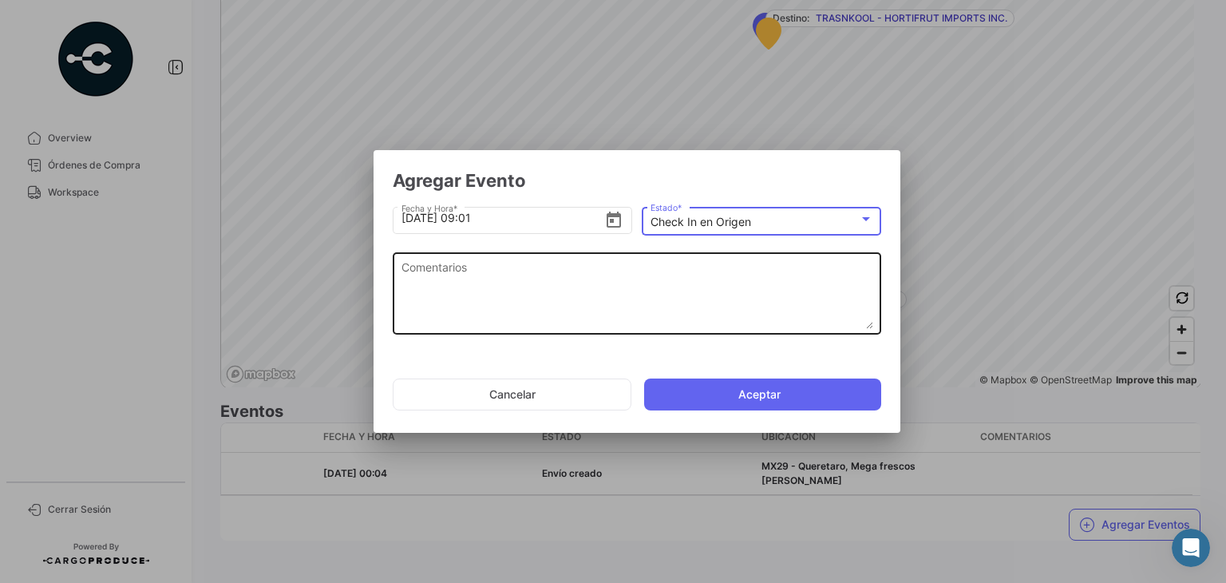
click at [531, 290] on textarea "Comentarios" at bounding box center [637, 294] width 472 height 70
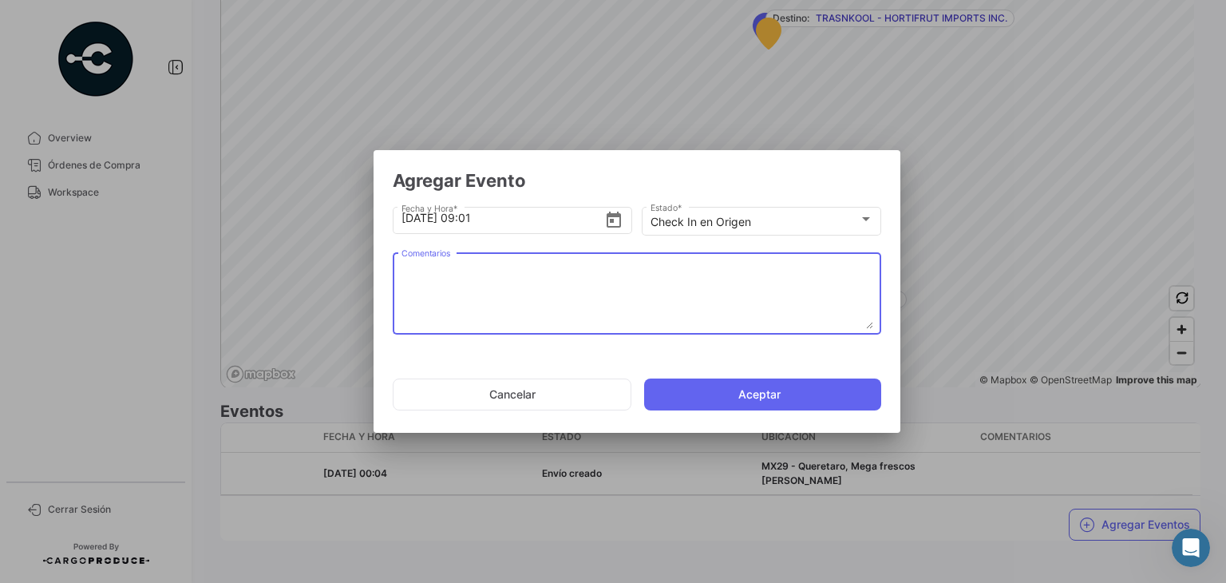
paste textarea "Hora en la que la unidad llega al cooler de carga"
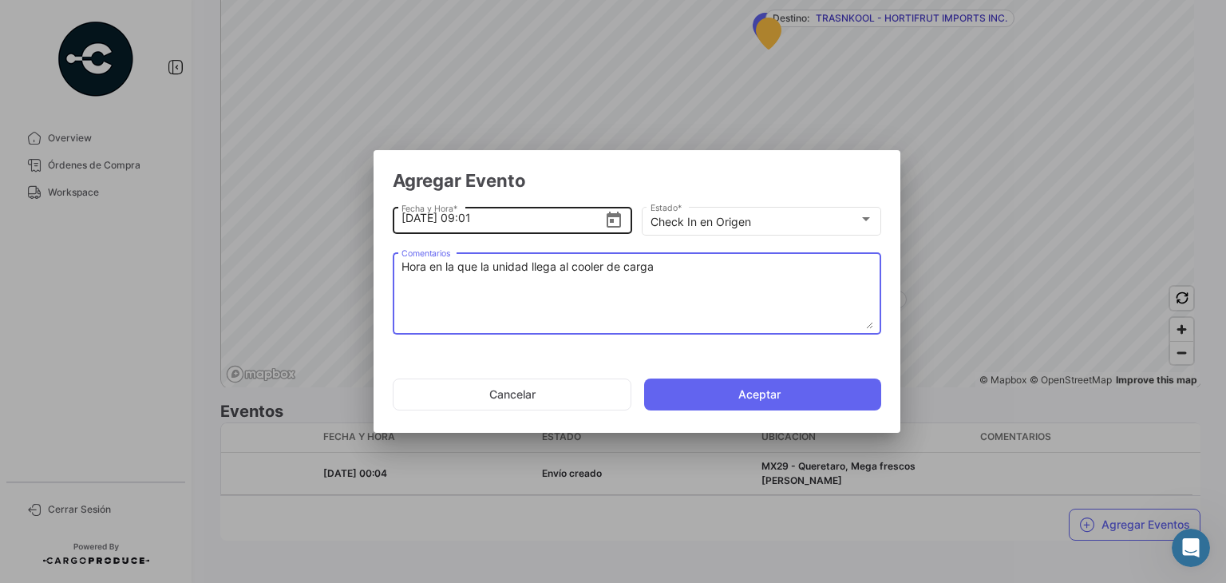
type textarea "Hora en la que la unidad llega al cooler de carga"
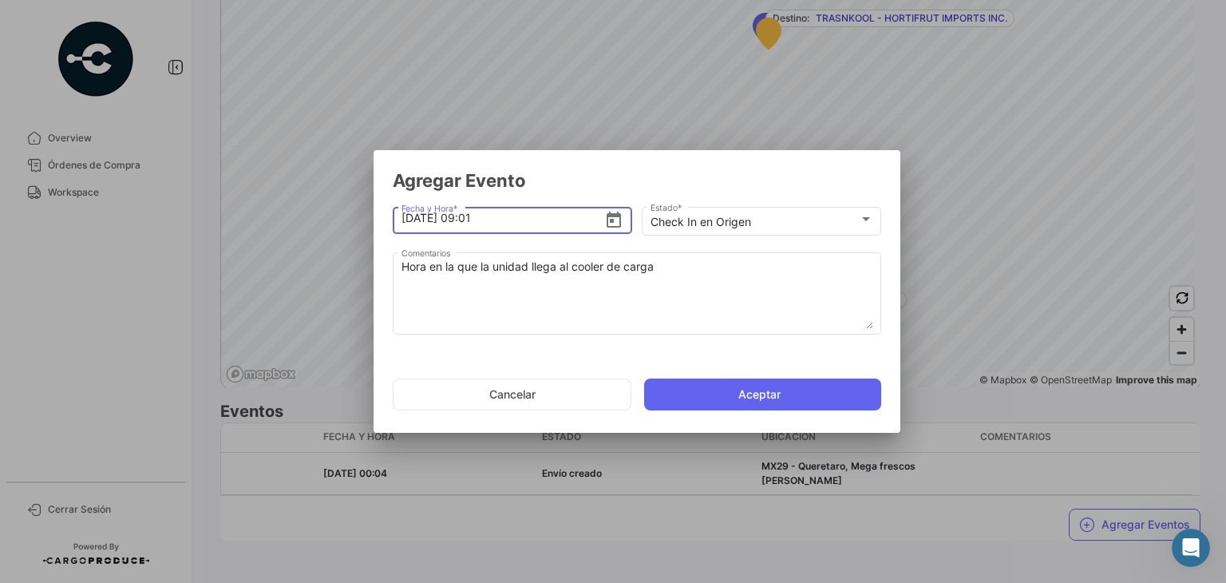
click at [517, 224] on input "[DATE] 09:01" at bounding box center [502, 218] width 203 height 56
type input "[DATE] 09:00"
click at [733, 384] on button "Aceptar" at bounding box center [762, 394] width 237 height 32
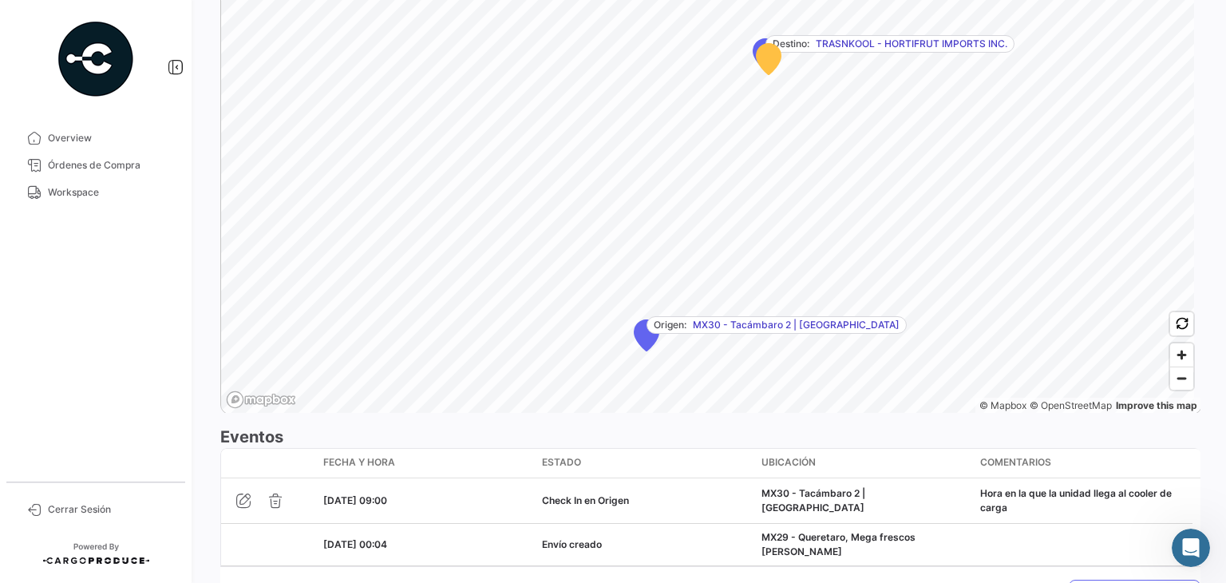
scroll to position [1043, 0]
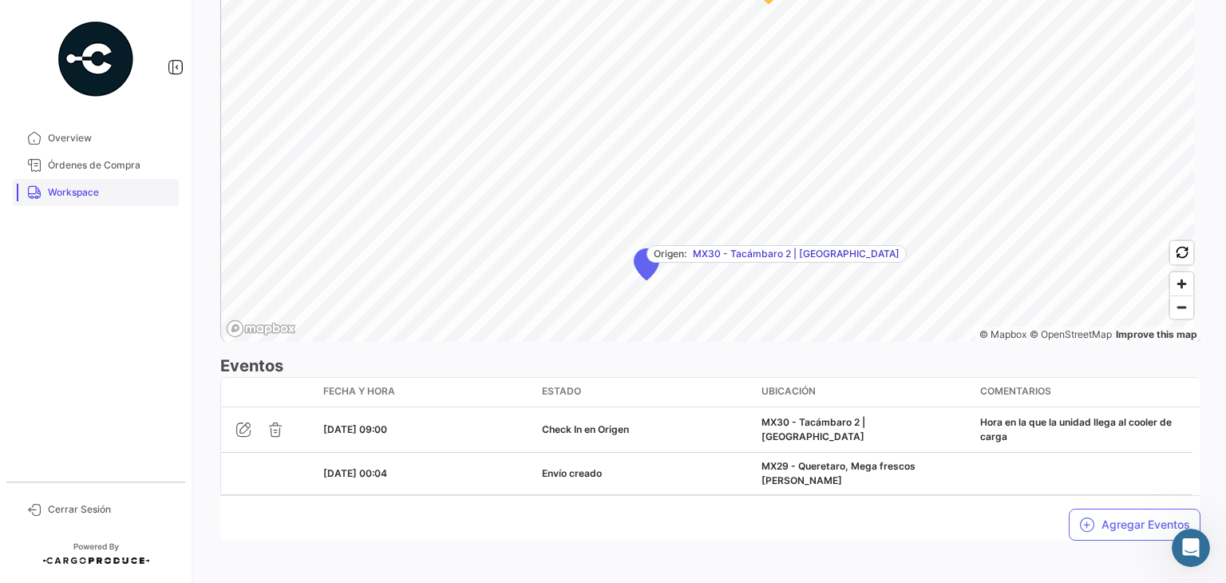
click at [62, 180] on link "Workspace" at bounding box center [96, 192] width 166 height 27
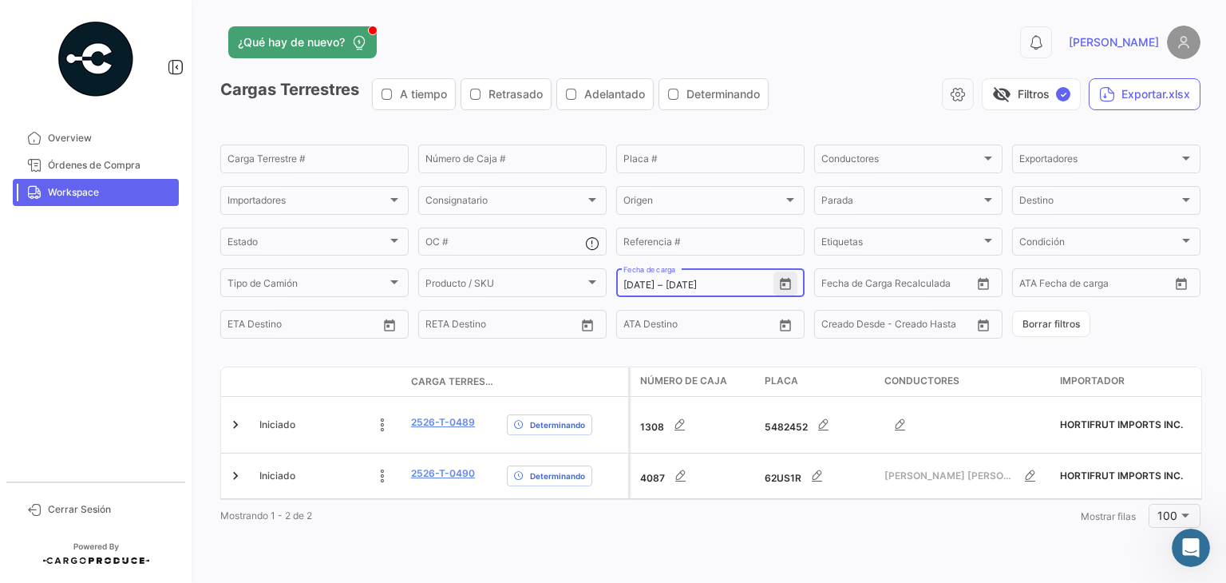
click at [782, 284] on icon "Open calendar" at bounding box center [785, 284] width 14 height 14
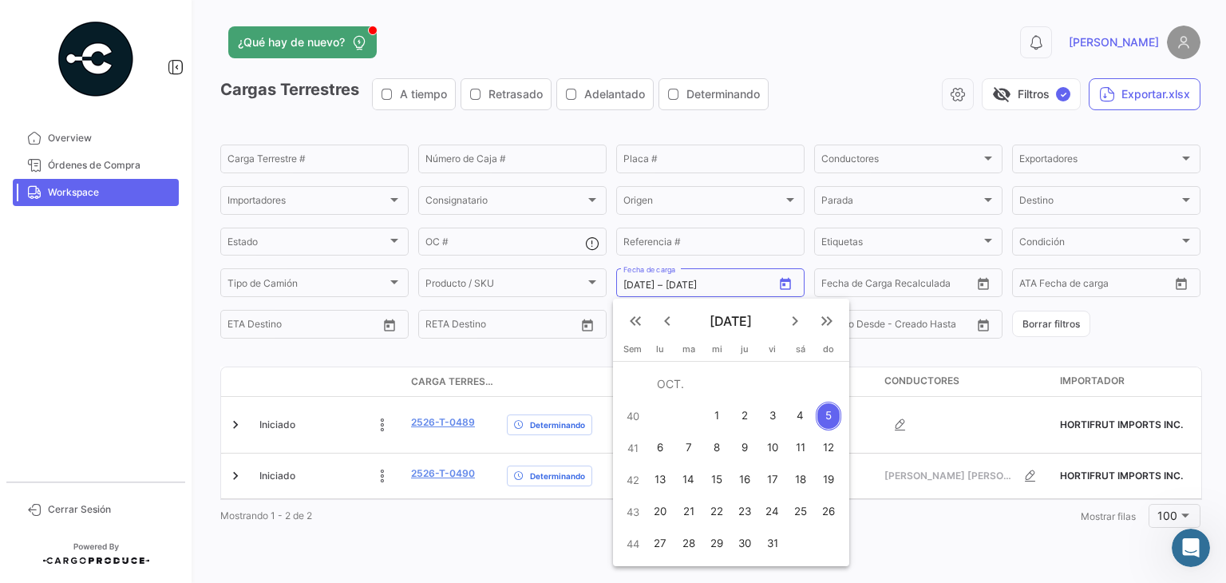
click at [796, 407] on div "4" at bounding box center [801, 415] width 26 height 29
type input "[DATE]"
click at [796, 407] on div "4" at bounding box center [801, 415] width 26 height 29
type input "[DATE]"
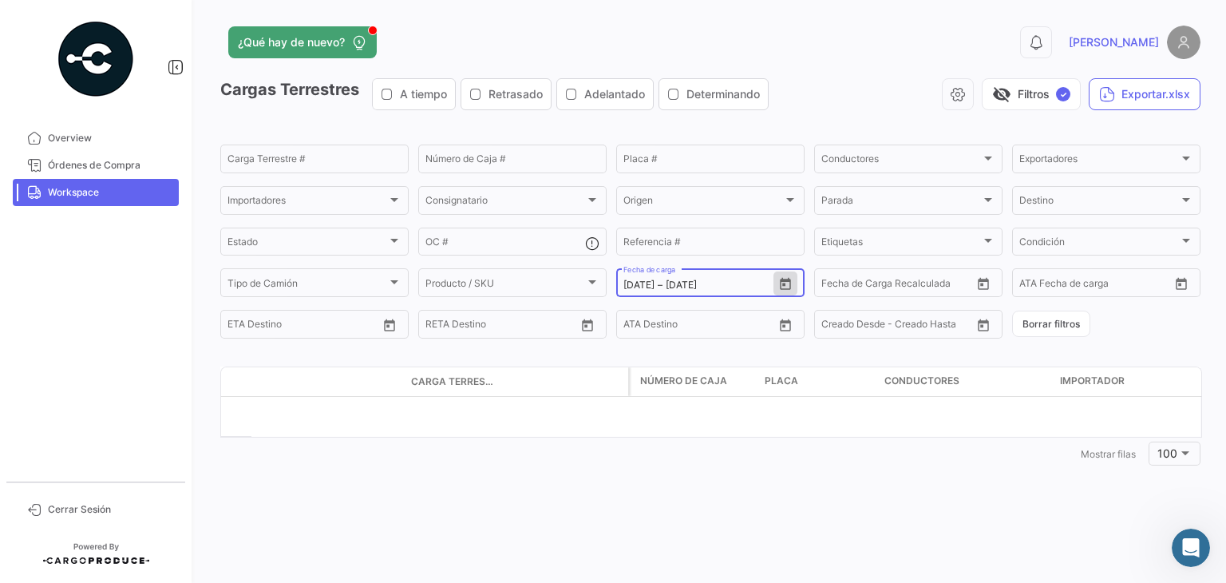
click at [785, 282] on icon "Open calendar" at bounding box center [785, 284] width 11 height 12
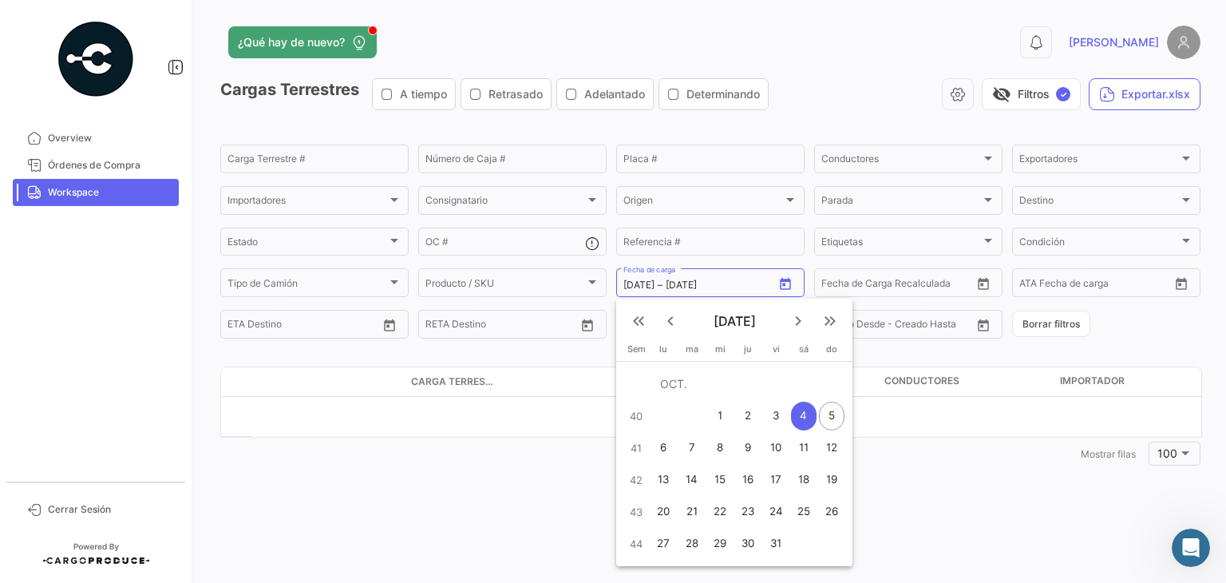
click at [772, 413] on div "3" at bounding box center [776, 415] width 25 height 29
type input "[DATE]"
click at [772, 413] on div "3" at bounding box center [776, 415] width 25 height 29
type input "[DATE]"
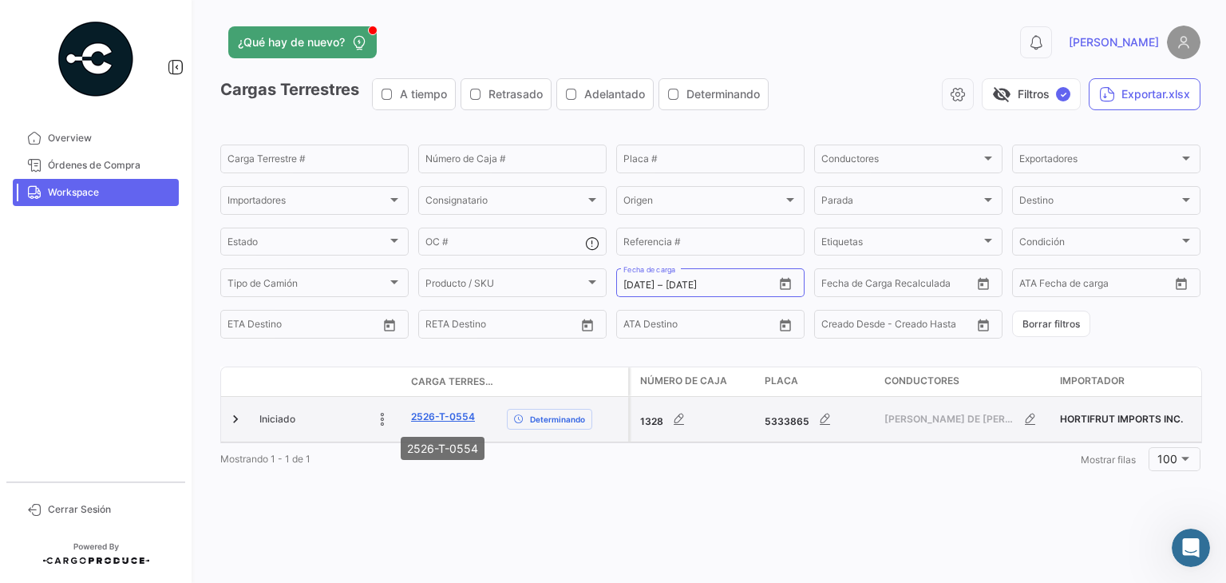
click at [444, 419] on link "2526-T-0554" at bounding box center [443, 416] width 64 height 14
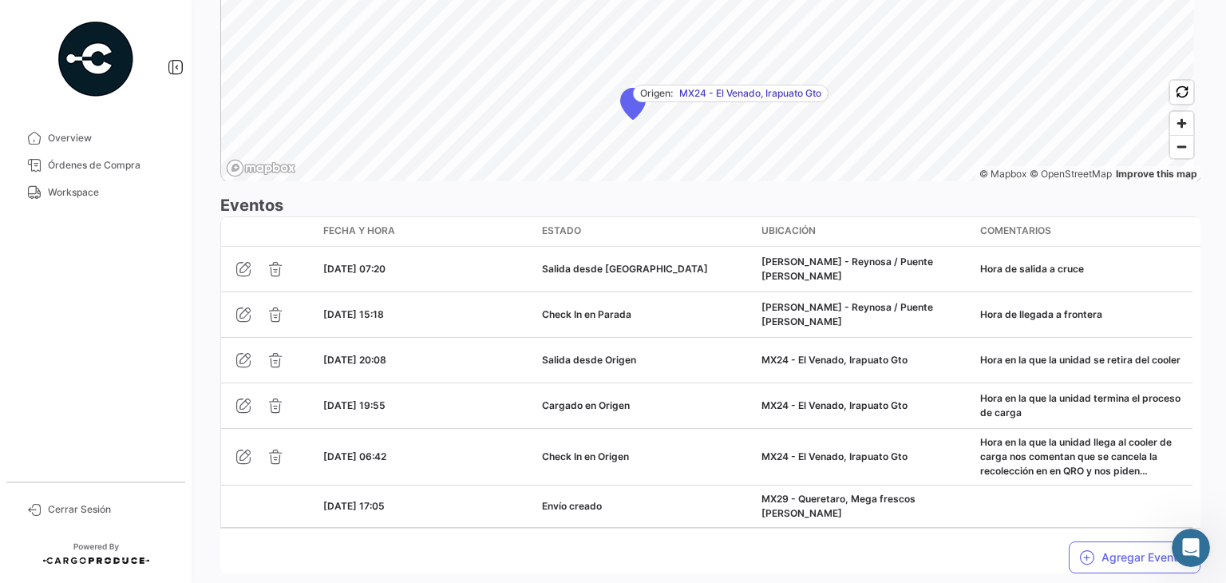
scroll to position [1262, 0]
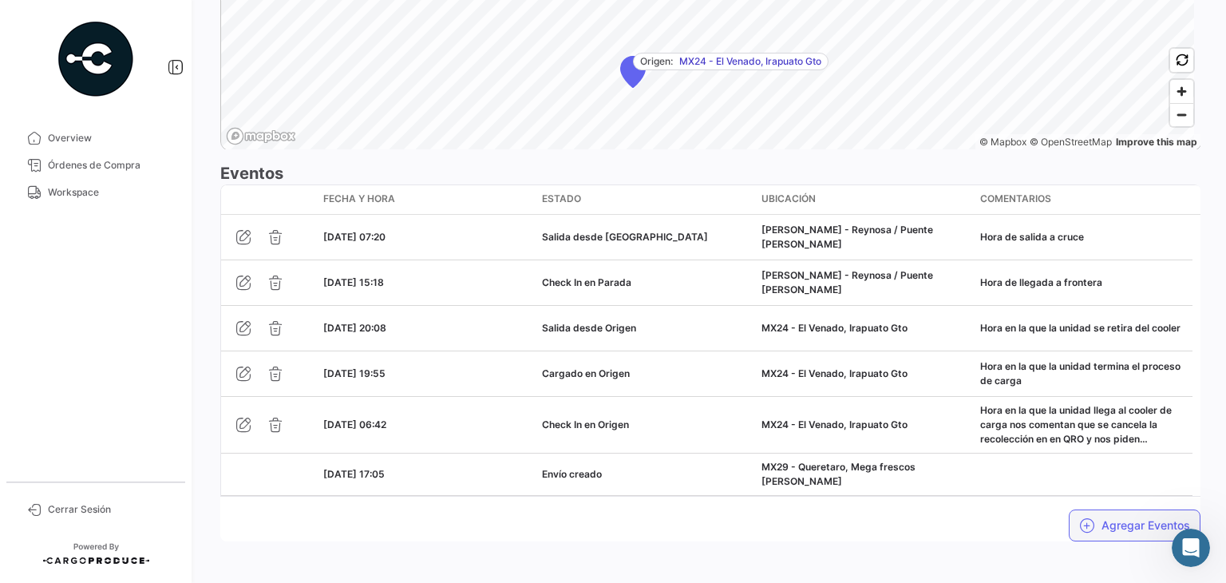
click at [1156, 512] on button "Agregar Eventos" at bounding box center [1135, 525] width 132 height 32
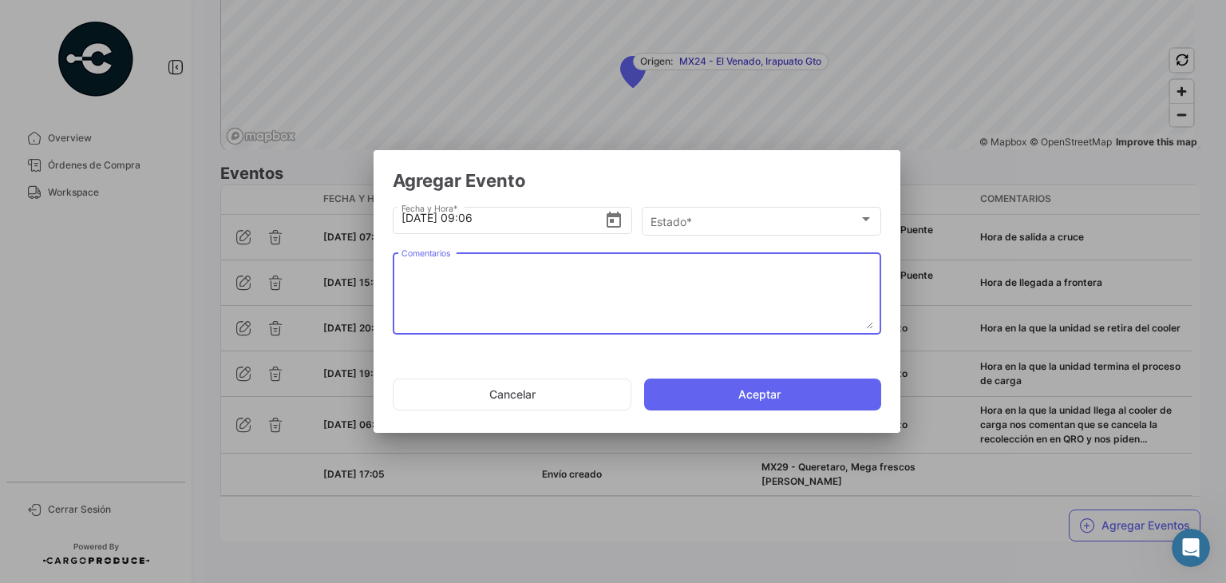
click at [635, 279] on textarea "Comentarios" at bounding box center [637, 294] width 472 height 70
paste textarea "Hora en la que la unidad queda liberada de aduanas y se dirige al destino."
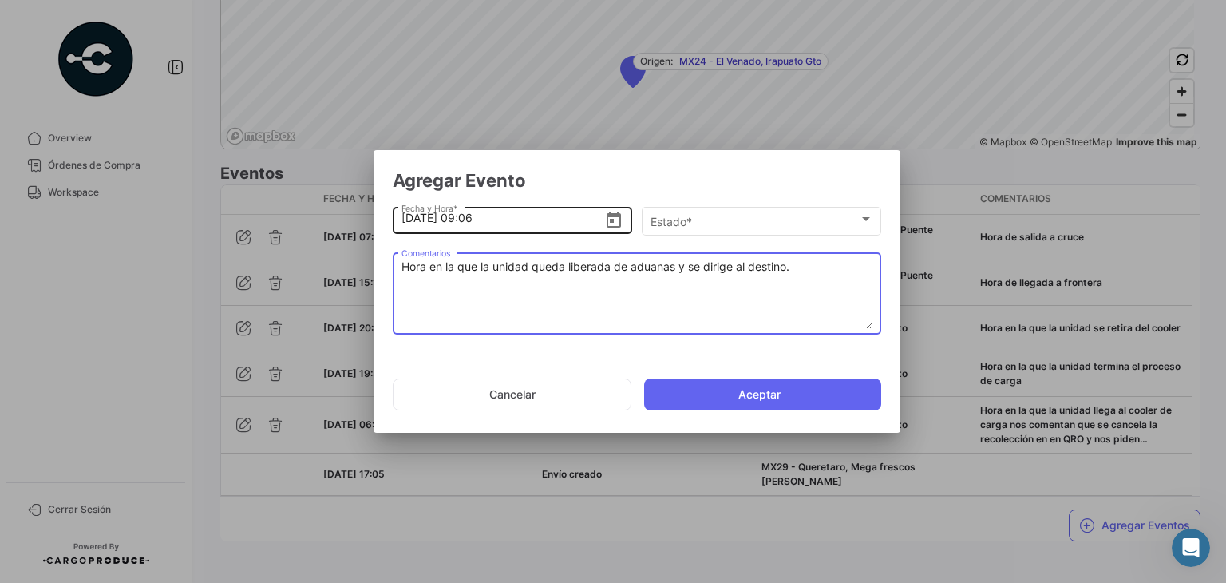
type textarea "Hora en la que la unidad queda liberada de aduanas y se dirige al destino."
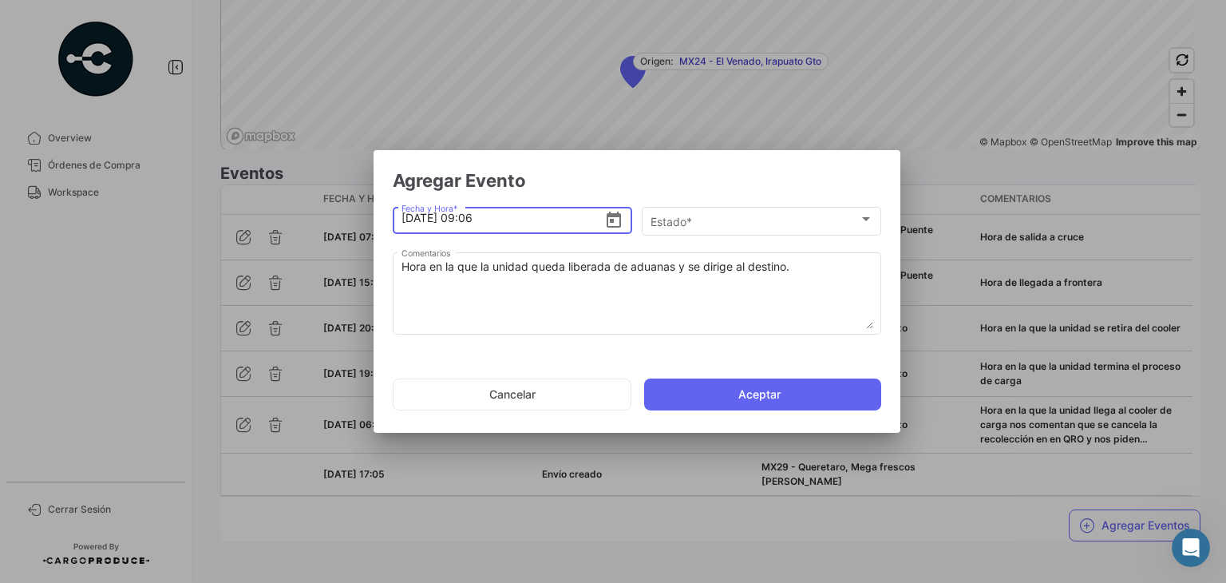
click at [555, 223] on input "[DATE] 09:06" at bounding box center [502, 218] width 203 height 56
type input "[DATE] 09:05"
click at [709, 226] on div "Estado *" at bounding box center [754, 222] width 208 height 14
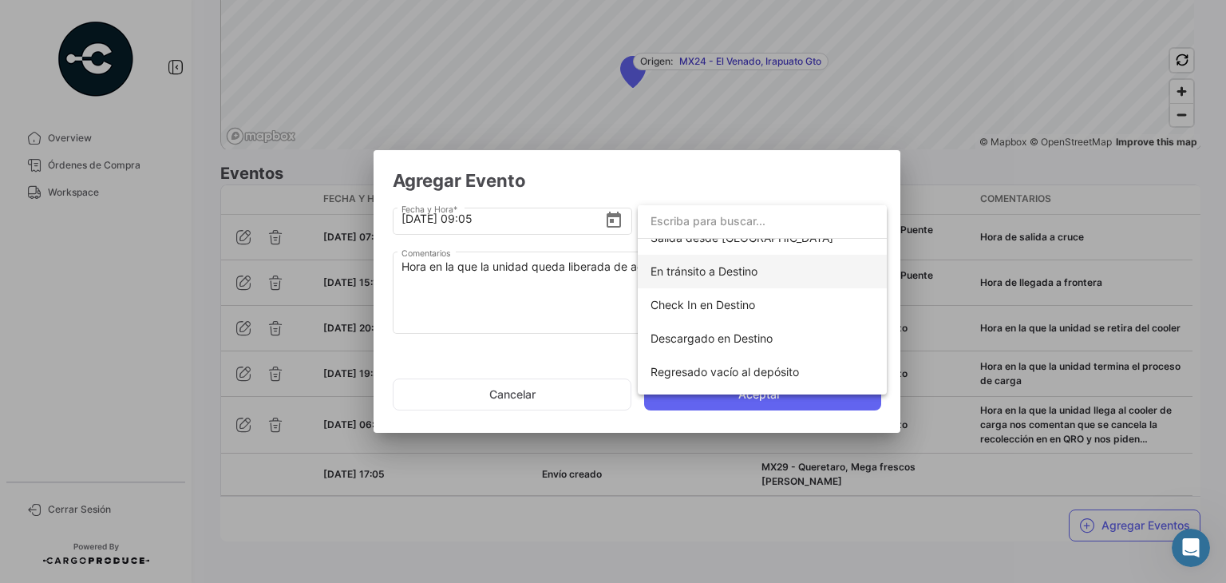
scroll to position [247, 0]
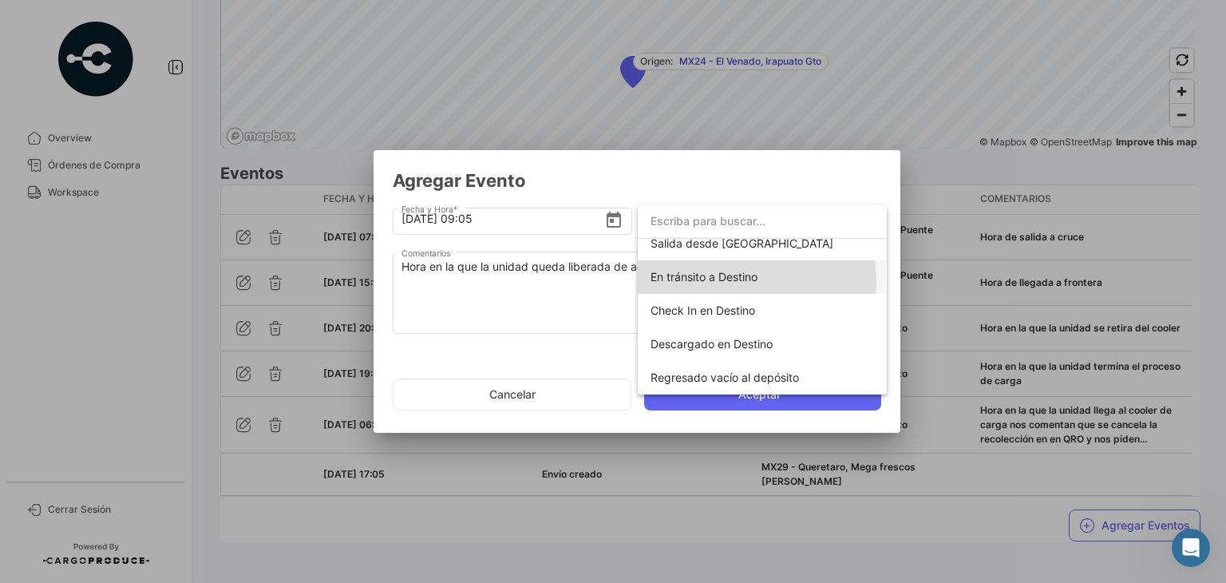
click at [702, 282] on span "En tránsito a Destino" at bounding box center [703, 277] width 107 height 14
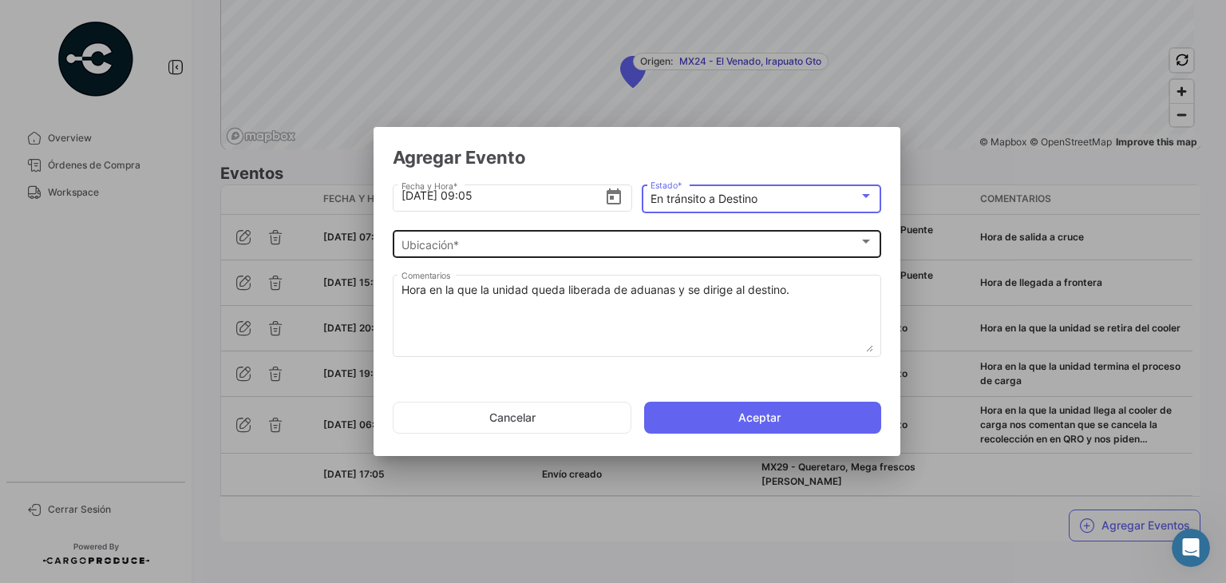
click at [558, 251] on div "Ubicación * Ubicación *" at bounding box center [637, 242] width 472 height 31
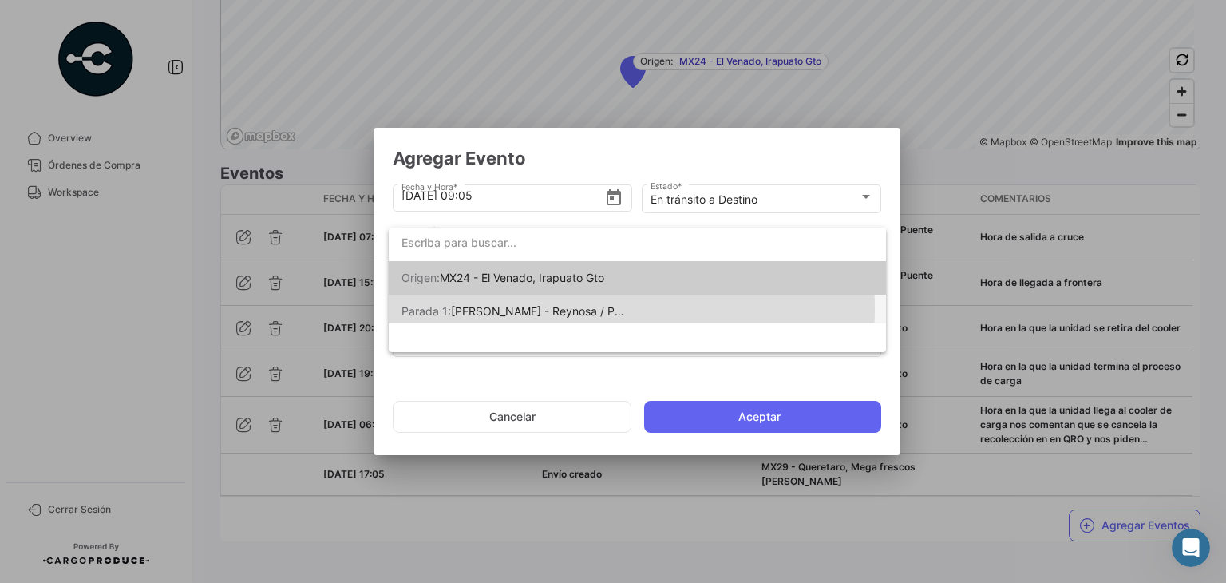
click at [570, 308] on span "[PERSON_NAME] - Reynosa / Puente [PERSON_NAME]" at bounding box center [594, 311] width 286 height 14
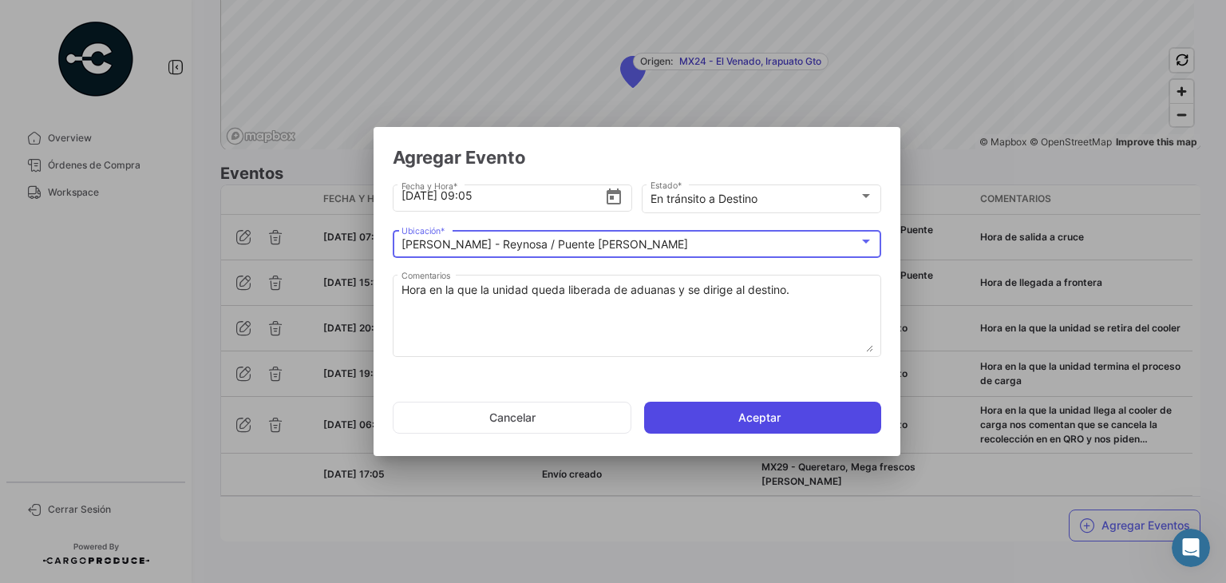
click at [685, 413] on button "Aceptar" at bounding box center [762, 417] width 237 height 32
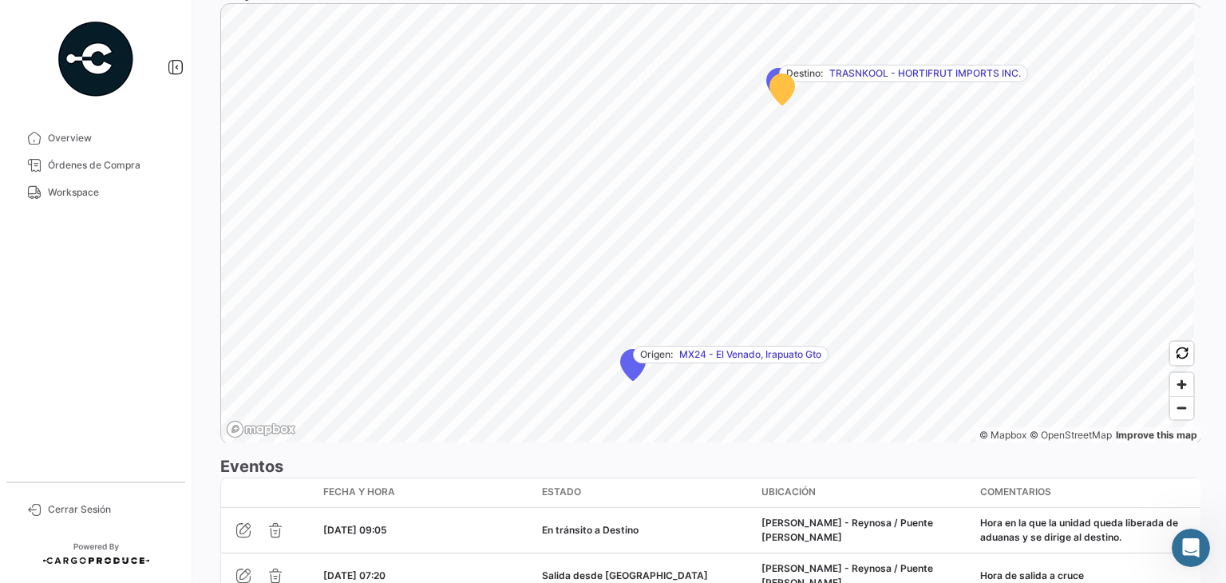
scroll to position [1308, 0]
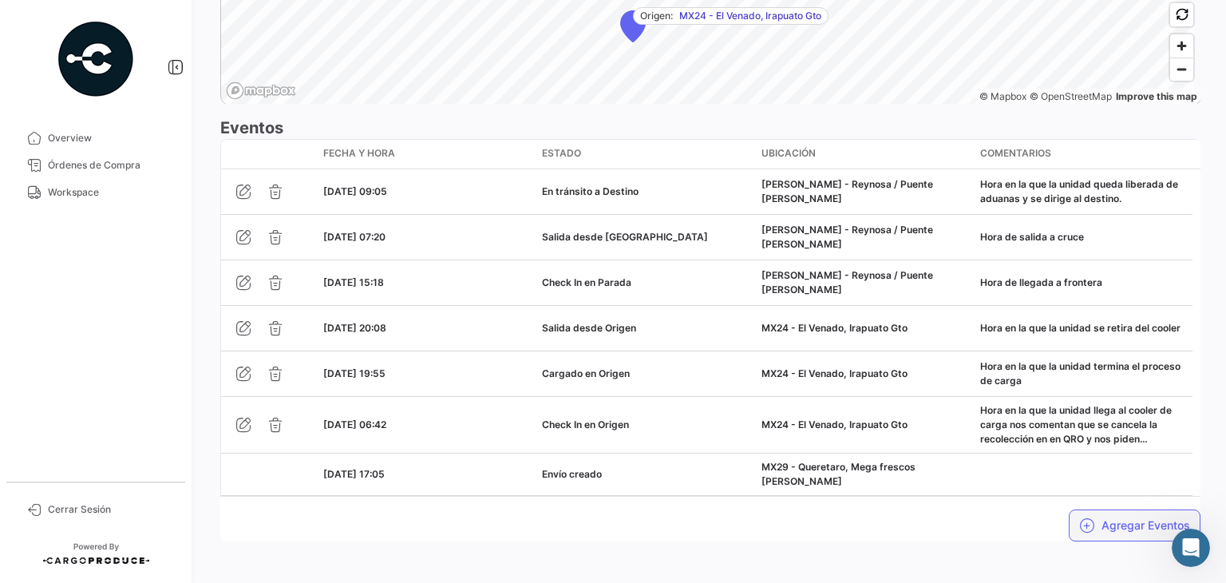
click at [1136, 516] on button "Agregar Eventos" at bounding box center [1135, 525] width 132 height 32
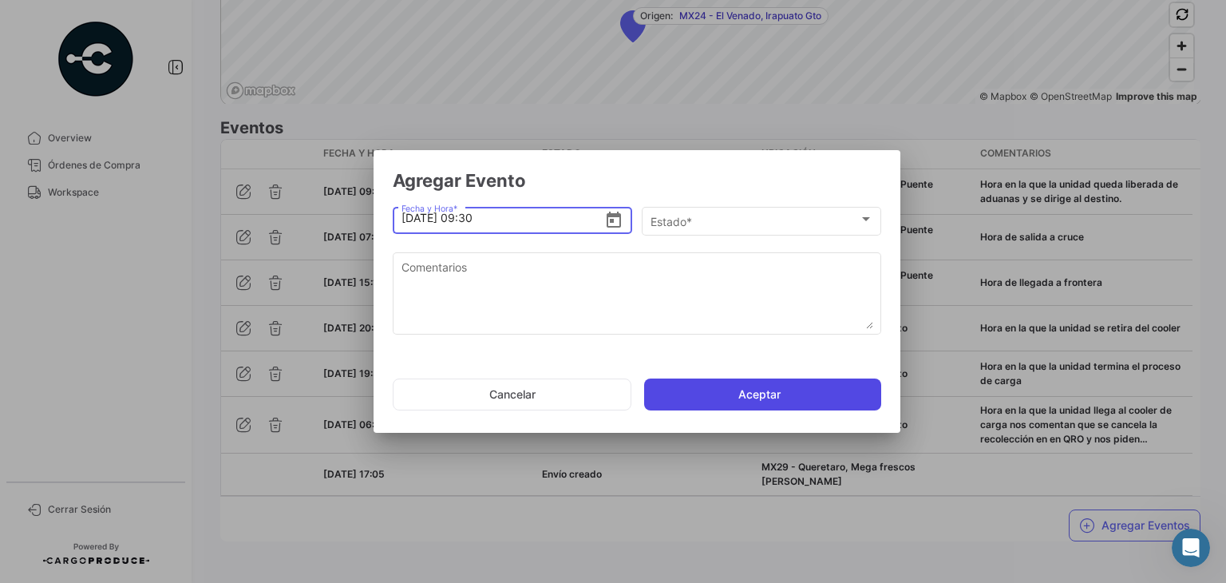
click at [694, 390] on button "Aceptar" at bounding box center [762, 394] width 237 height 32
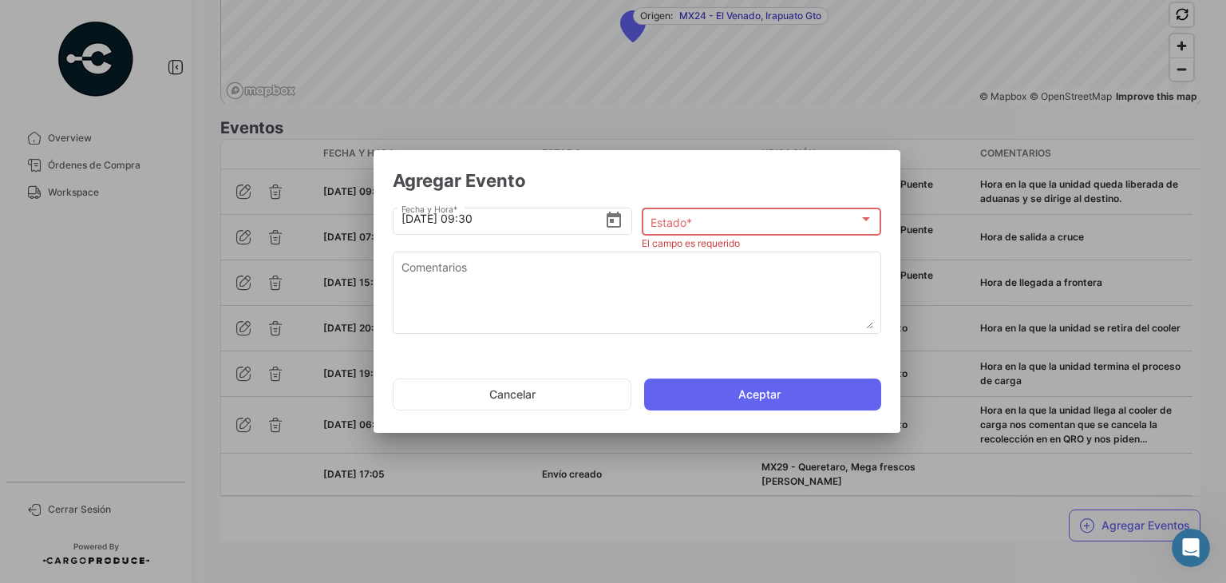
click at [701, 219] on div "Estado *" at bounding box center [754, 222] width 208 height 14
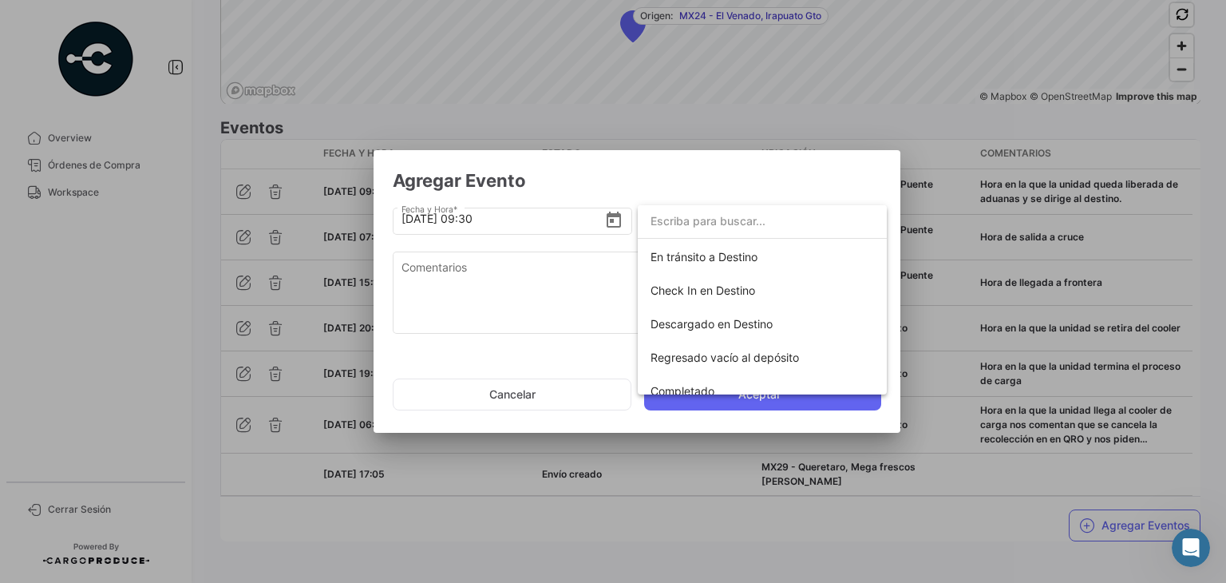
scroll to position [280, 0]
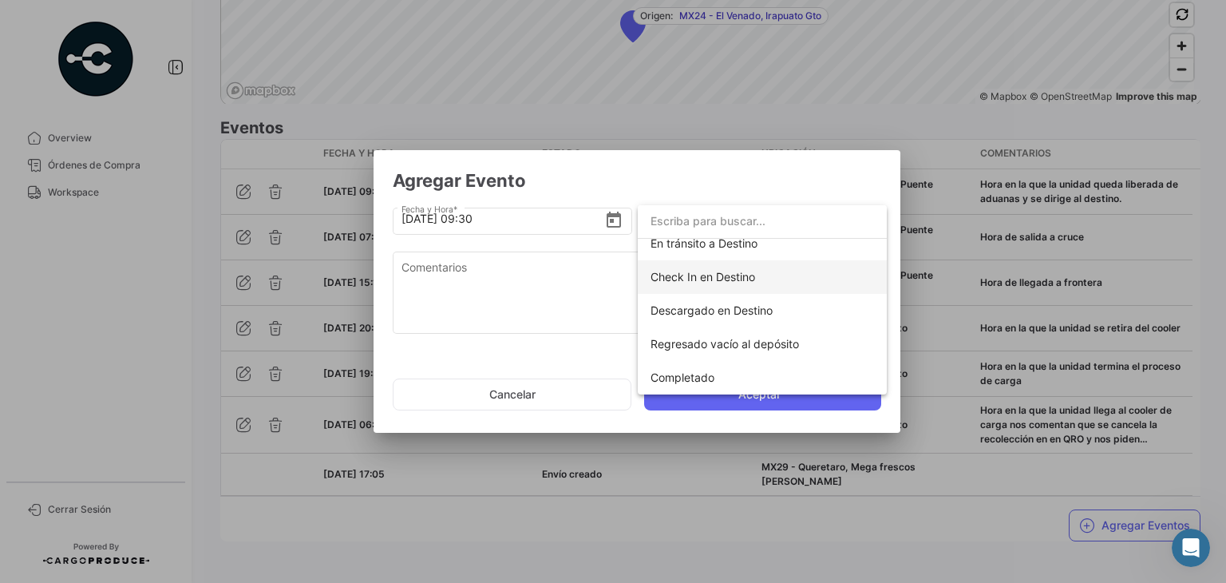
click at [697, 275] on span "Check In en Destino" at bounding box center [702, 277] width 105 height 14
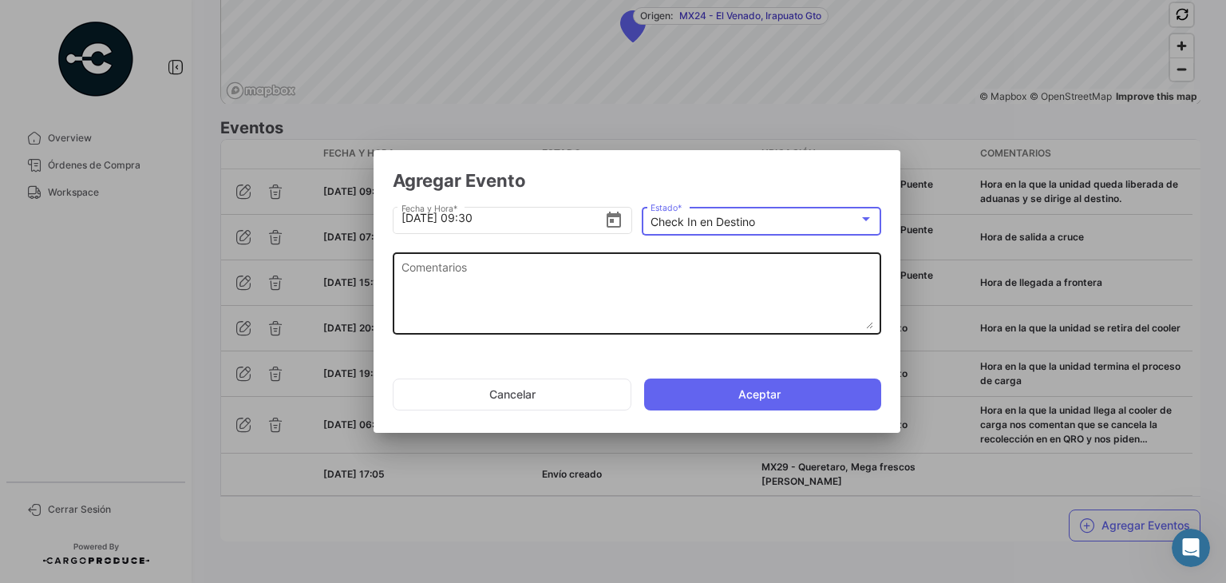
click at [526, 259] on textarea "Comentarios" at bounding box center [637, 294] width 472 height 70
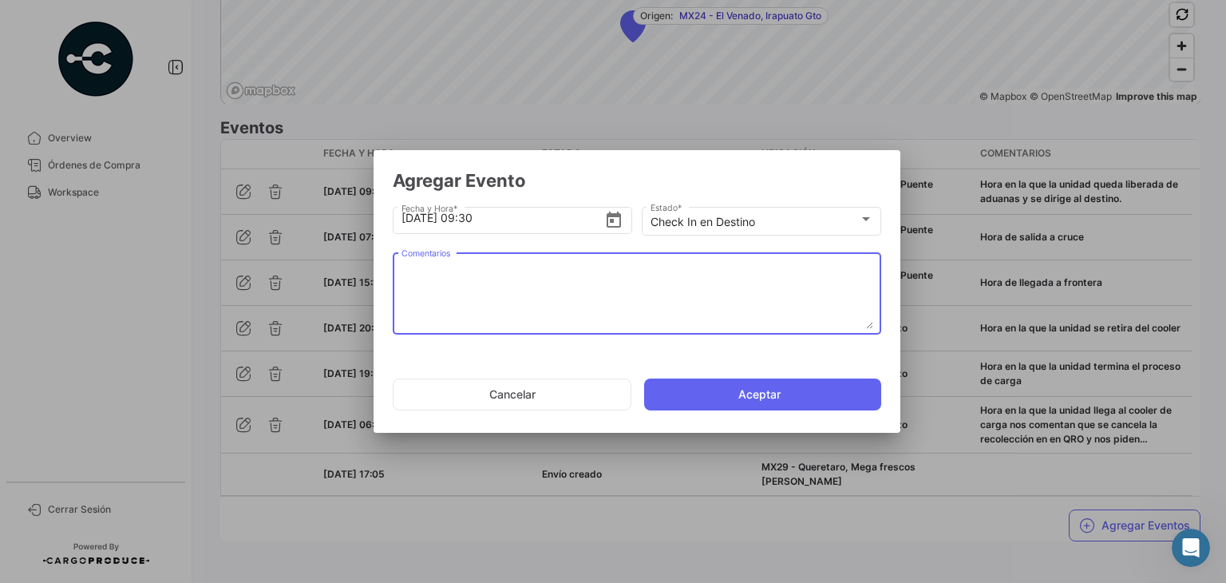
paste textarea "Hora de arribo al destino."
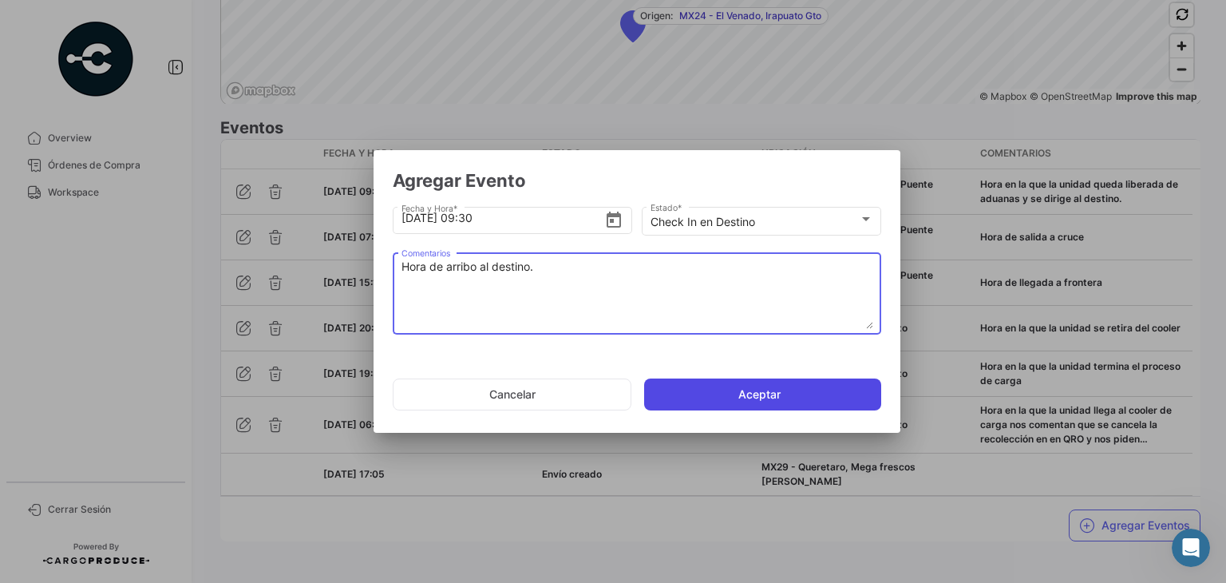
type textarea "Hora de arribo al destino."
click at [733, 400] on button "Aceptar" at bounding box center [762, 394] width 237 height 32
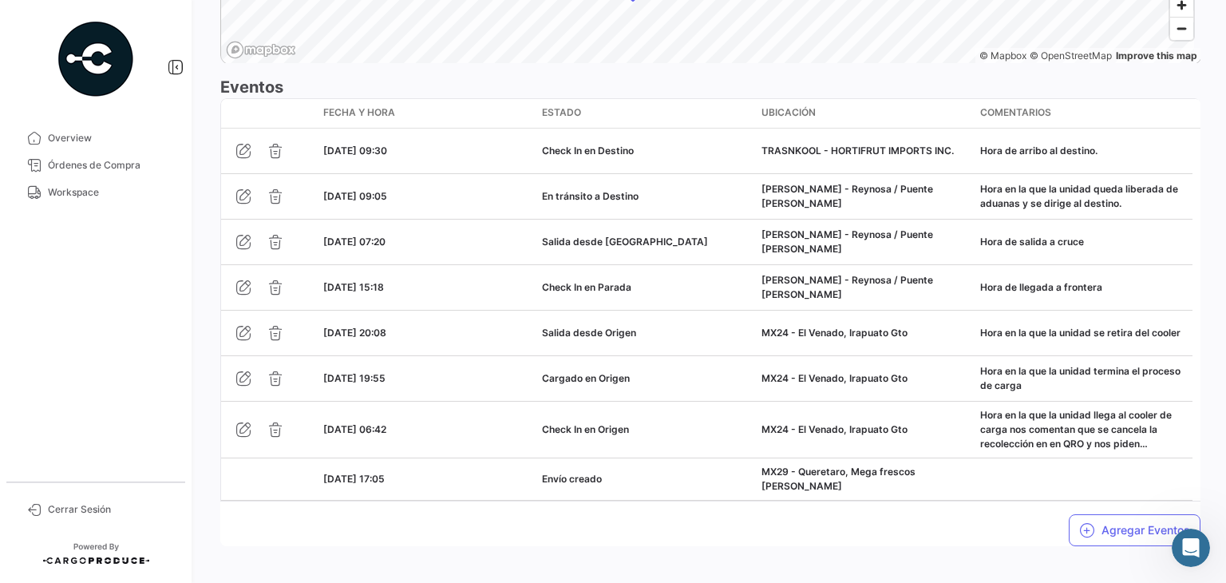
scroll to position [1353, 0]
